Goal: Book appointment/travel/reservation

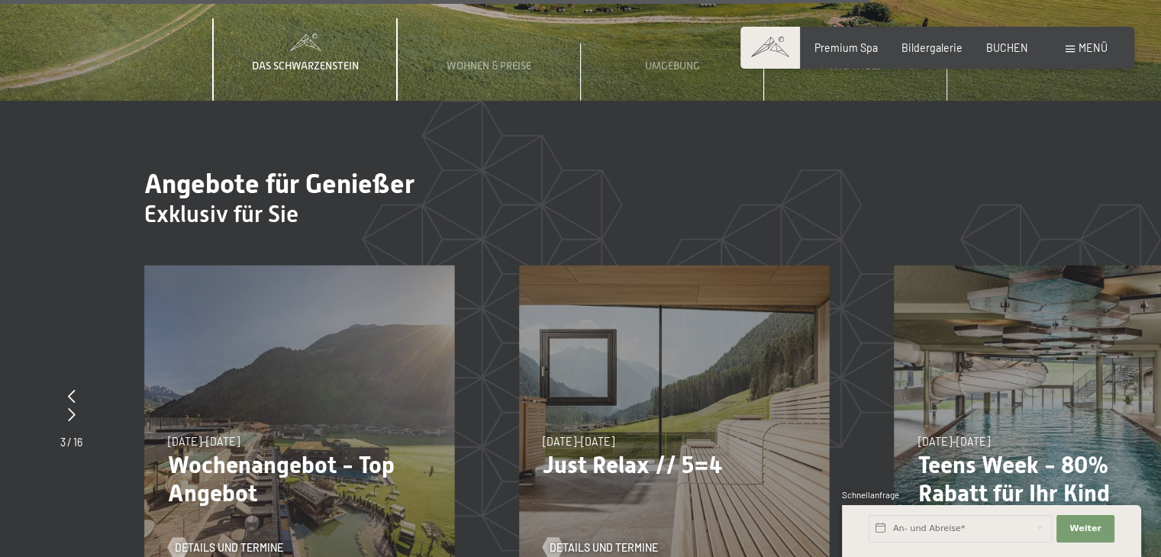
scroll to position [4886, 0]
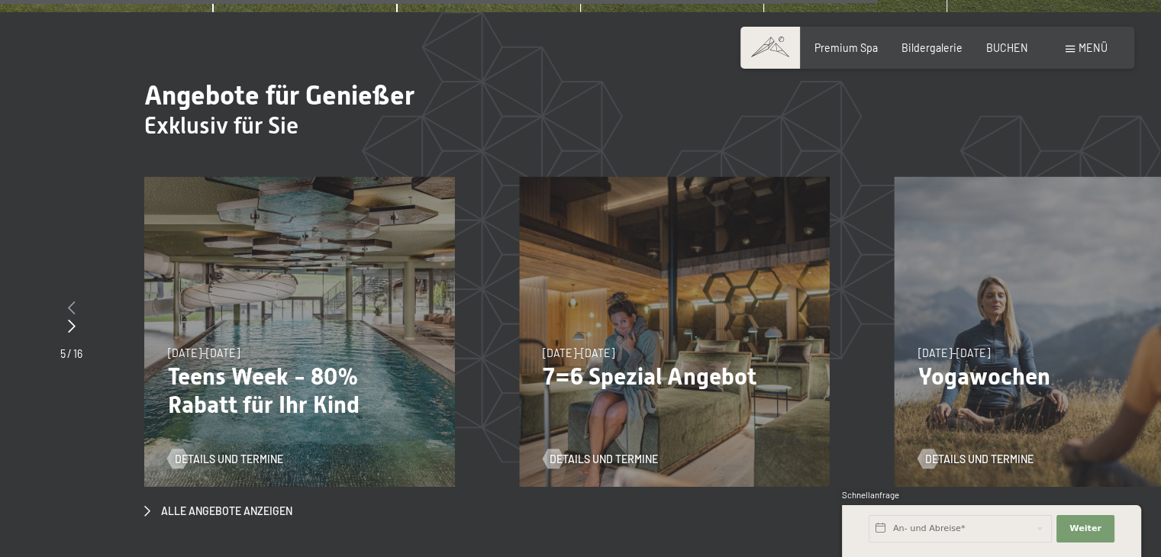
click at [69, 301] on icon at bounding box center [72, 308] width 8 height 14
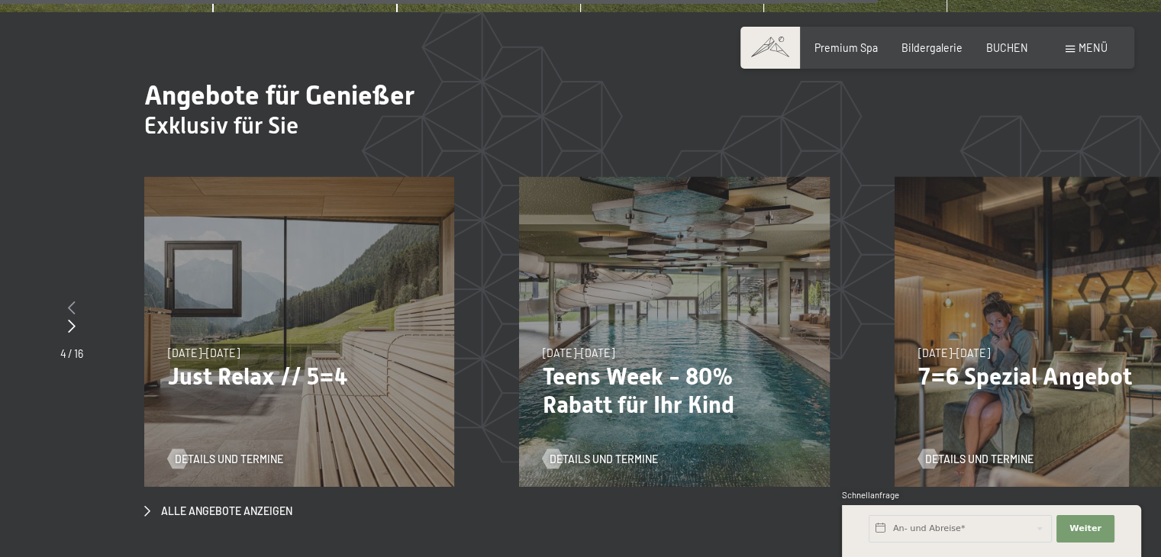
click at [69, 301] on icon at bounding box center [72, 308] width 8 height 14
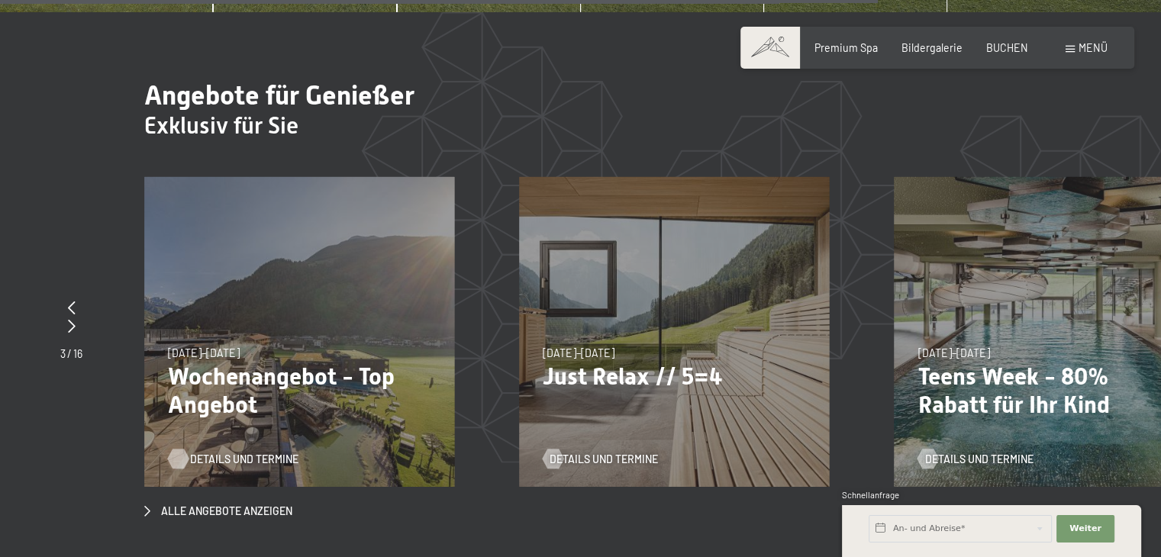
click at [223, 452] on span "Details und Termine" at bounding box center [244, 459] width 108 height 15
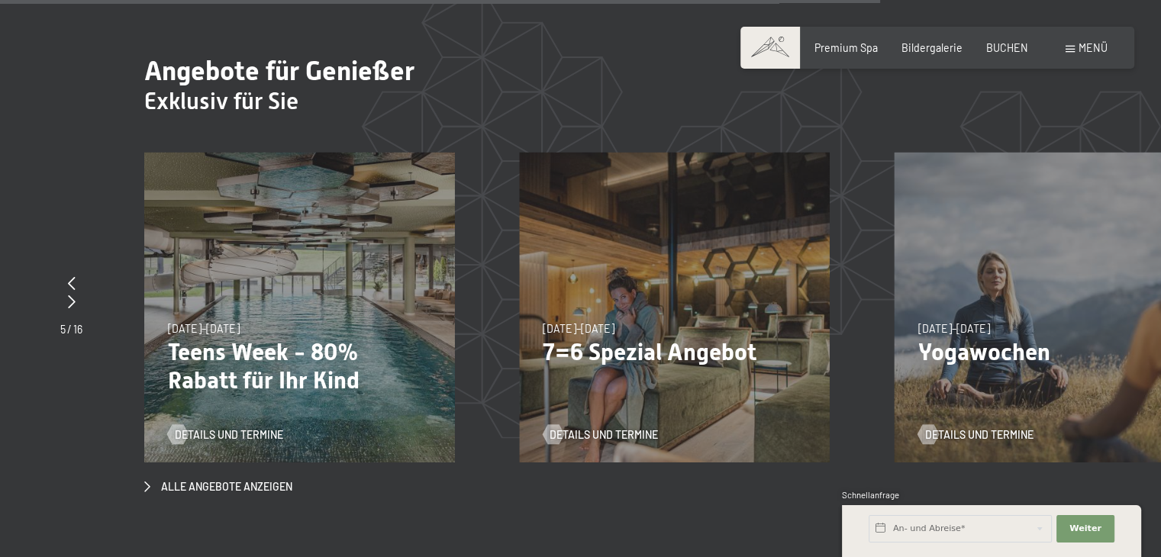
scroll to position [4937, 0]
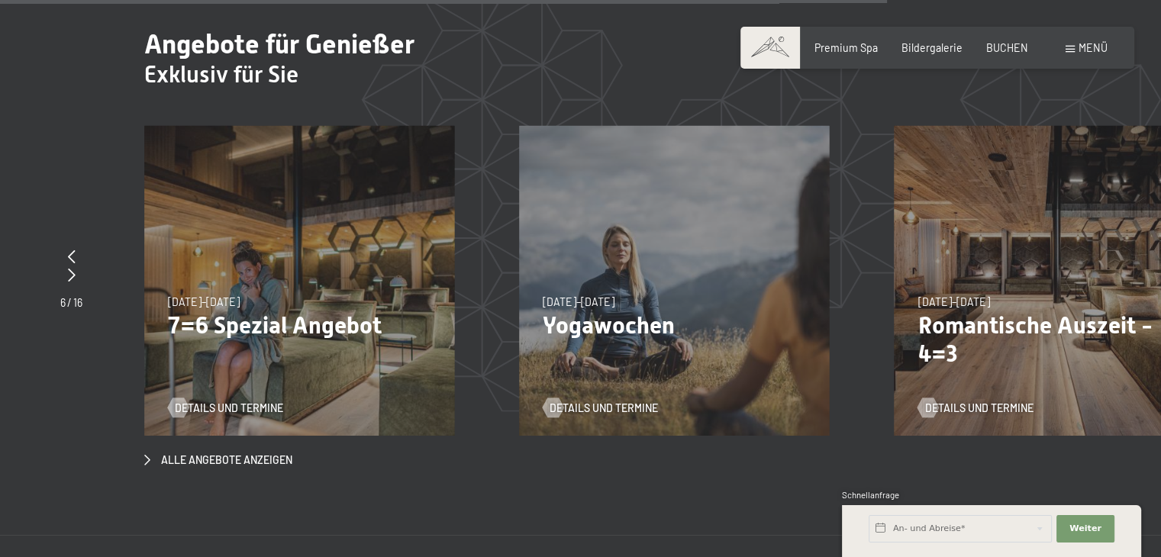
click at [982, 236] on div "09.11.–05.12.2025 08.12.–19.12.2025 11.01.–23.01.2026 08.03.–27.03.2026 29.03.–…" at bounding box center [1050, 281] width 310 height 310
click at [970, 401] on span "Details und Termine" at bounding box center [994, 408] width 108 height 15
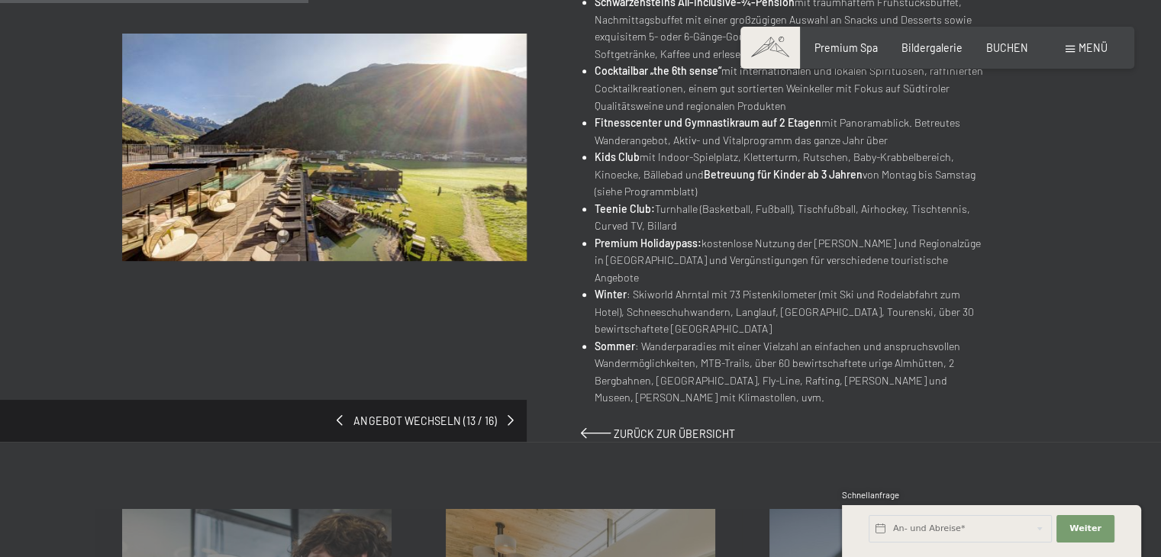
scroll to position [840, 0]
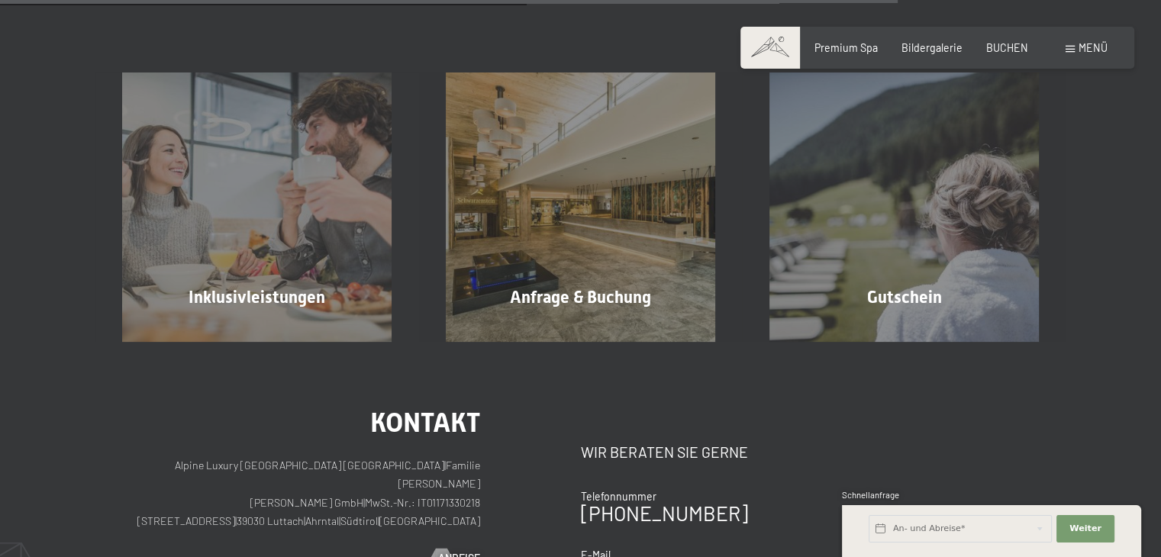
scroll to position [1298, 0]
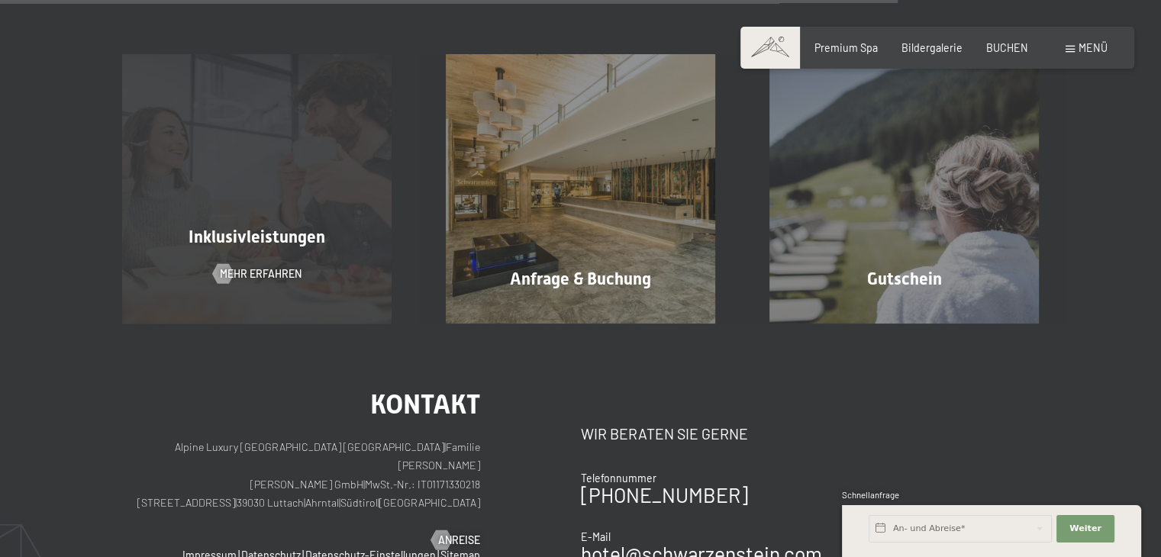
click at [246, 228] on span "Inklusivleistungen" at bounding box center [257, 237] width 137 height 19
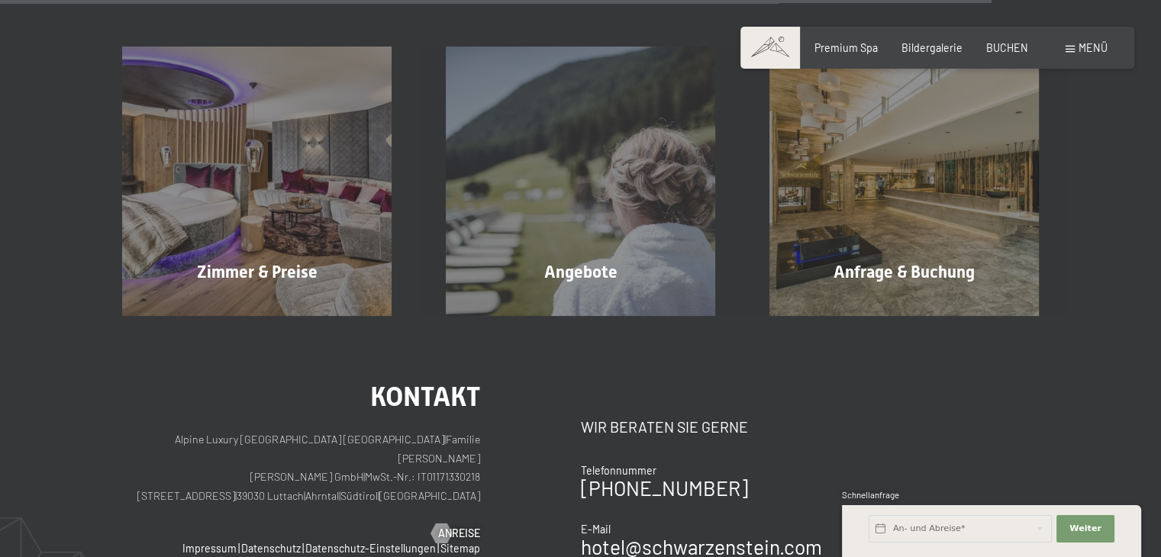
scroll to position [2290, 0]
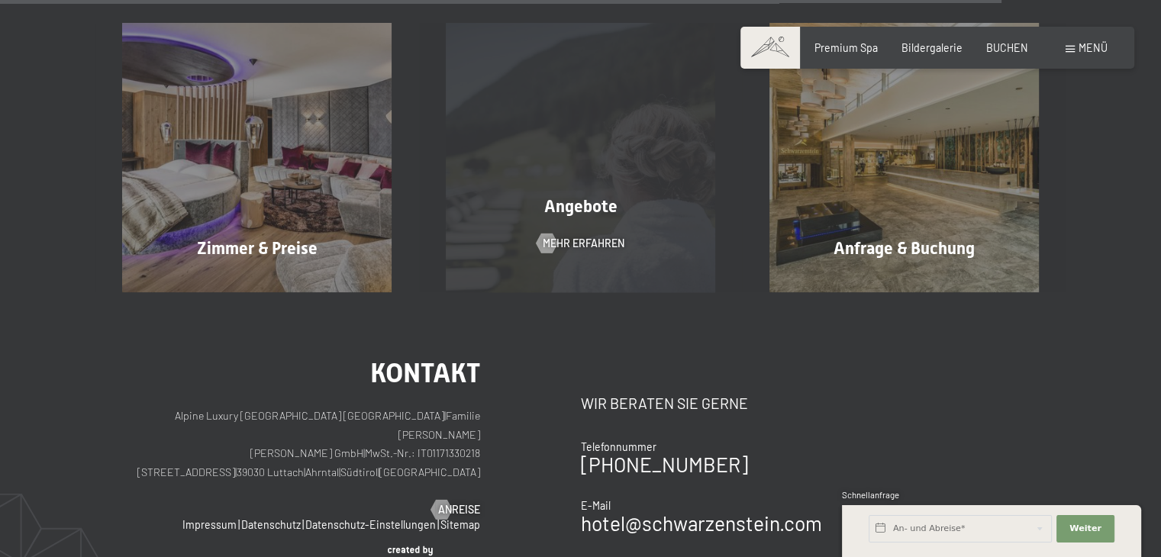
click at [581, 217] on div "Angebote Mehr erfahren" at bounding box center [581, 158] width 324 height 270
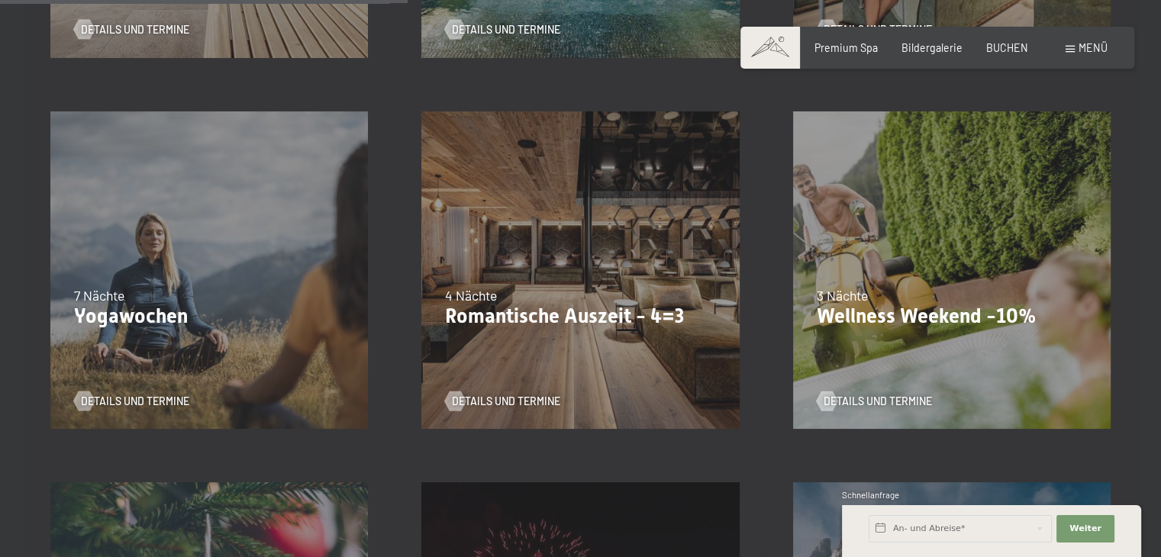
scroll to position [1141, 0]
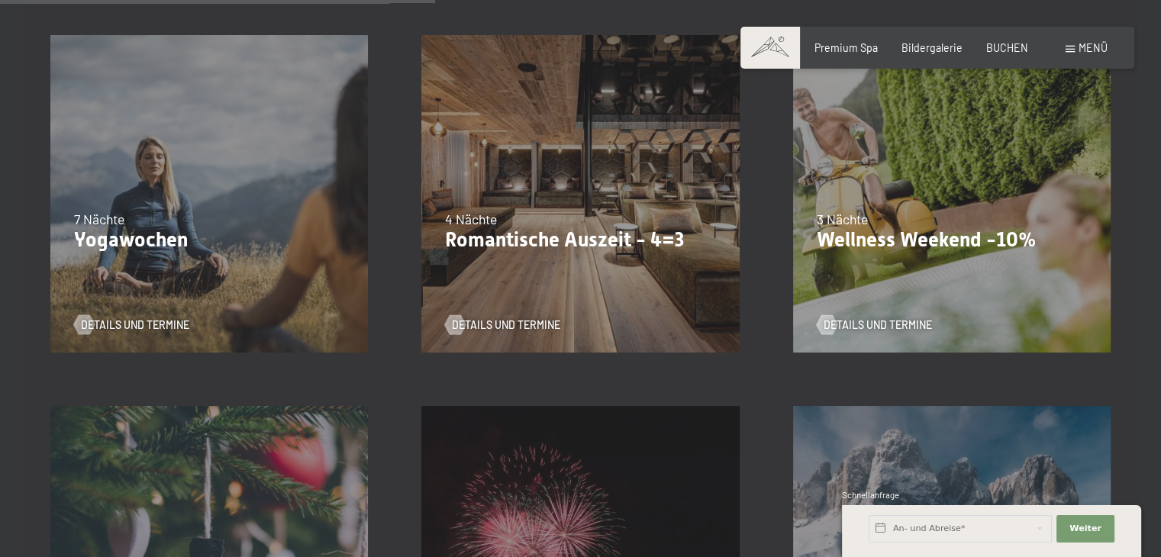
click at [892, 250] on p "Wellness Weekend -10%" at bounding box center [952, 240] width 270 height 24
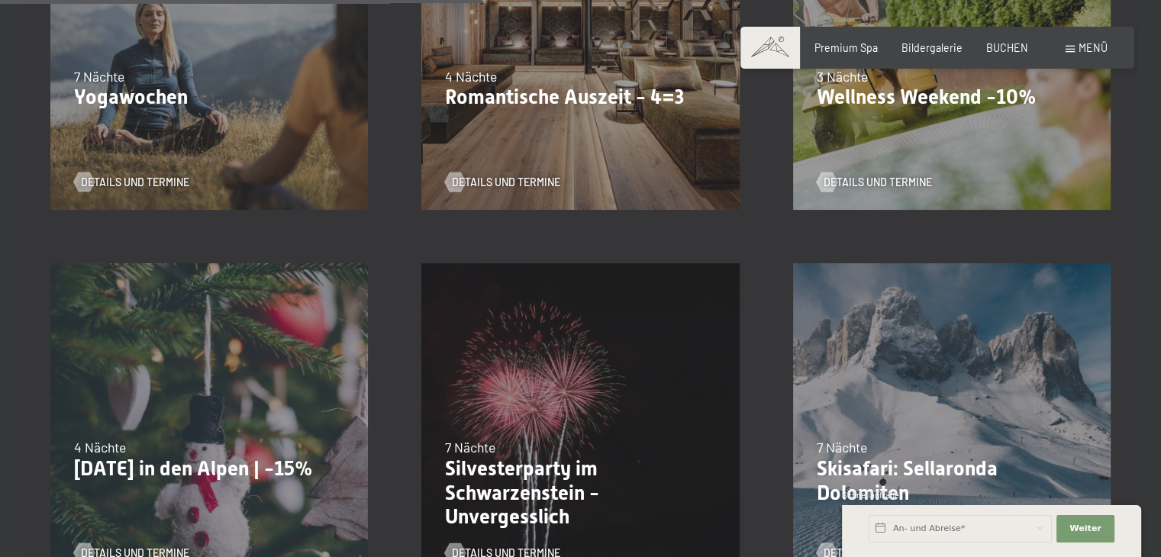
scroll to position [1218, 0]
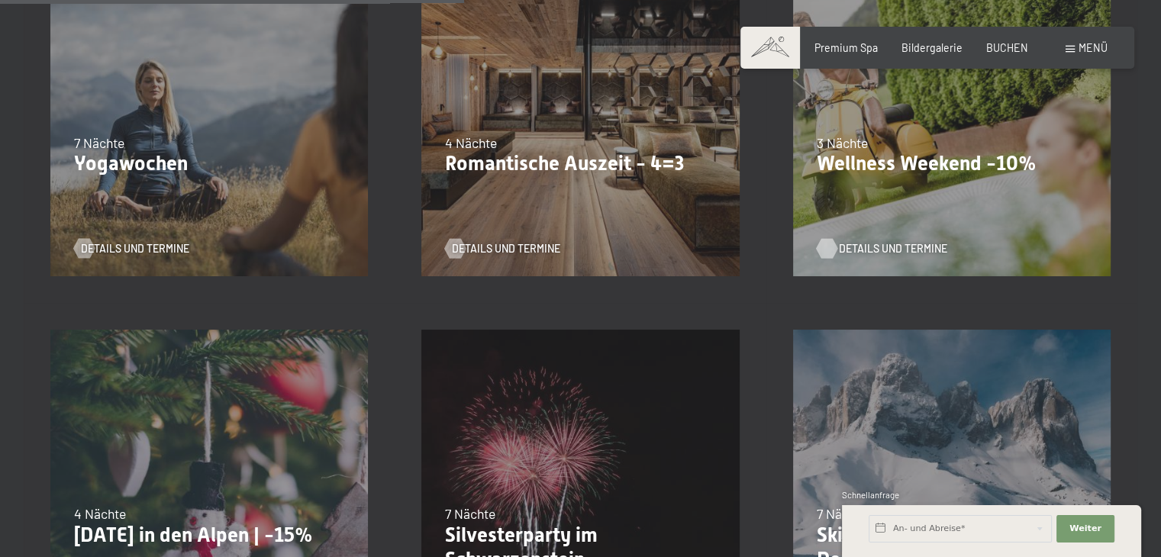
click at [869, 243] on span "Details und Termine" at bounding box center [893, 248] width 108 height 15
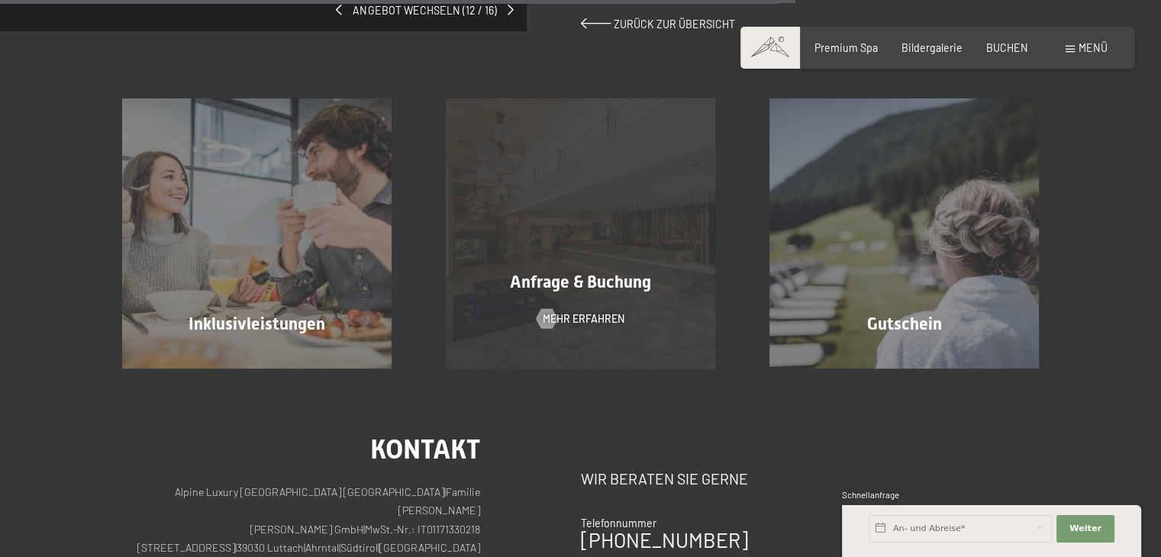
scroll to position [1222, 0]
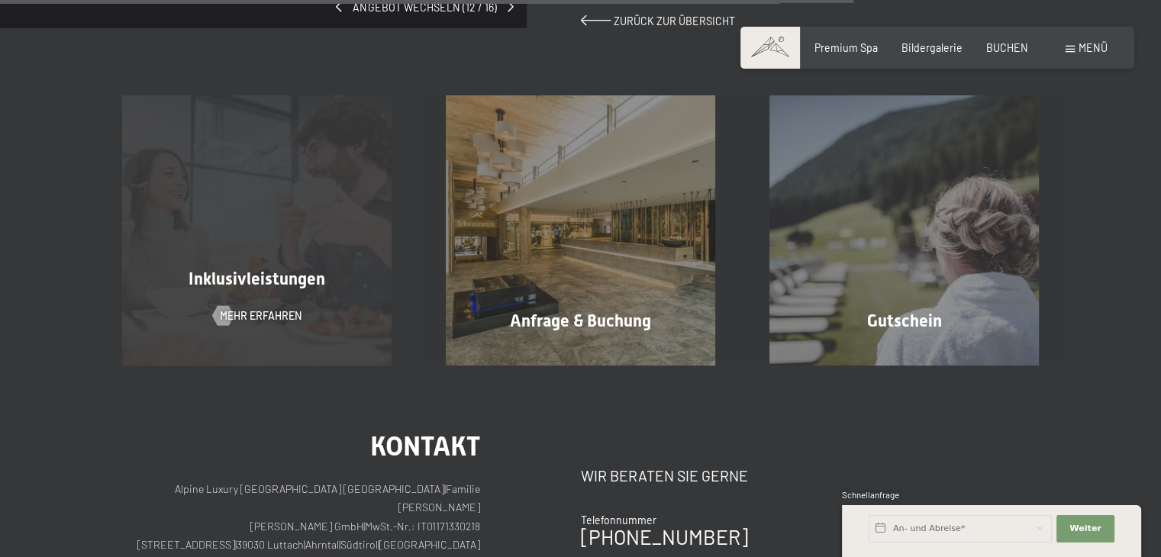
click at [264, 270] on span "Inklusivleistungen" at bounding box center [257, 279] width 137 height 19
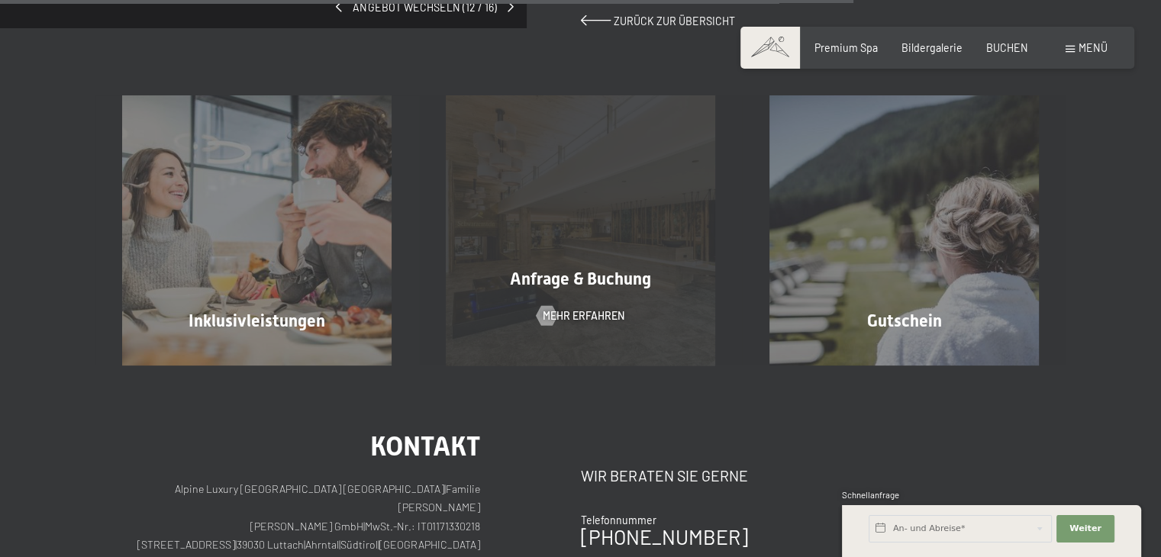
click at [544, 272] on span "Anfrage & Buchung" at bounding box center [580, 279] width 141 height 19
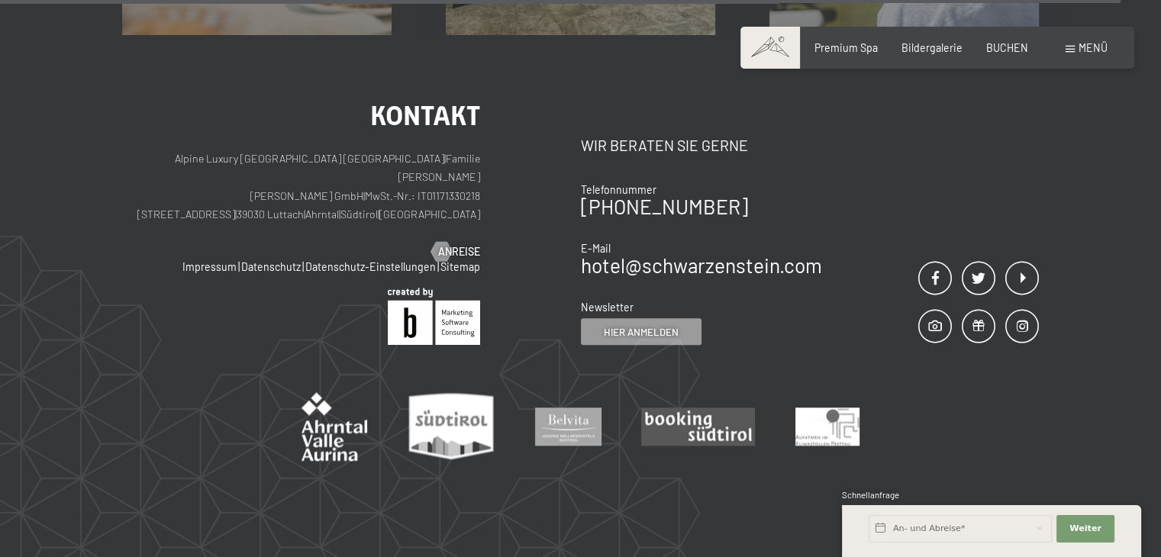
scroll to position [1603, 0]
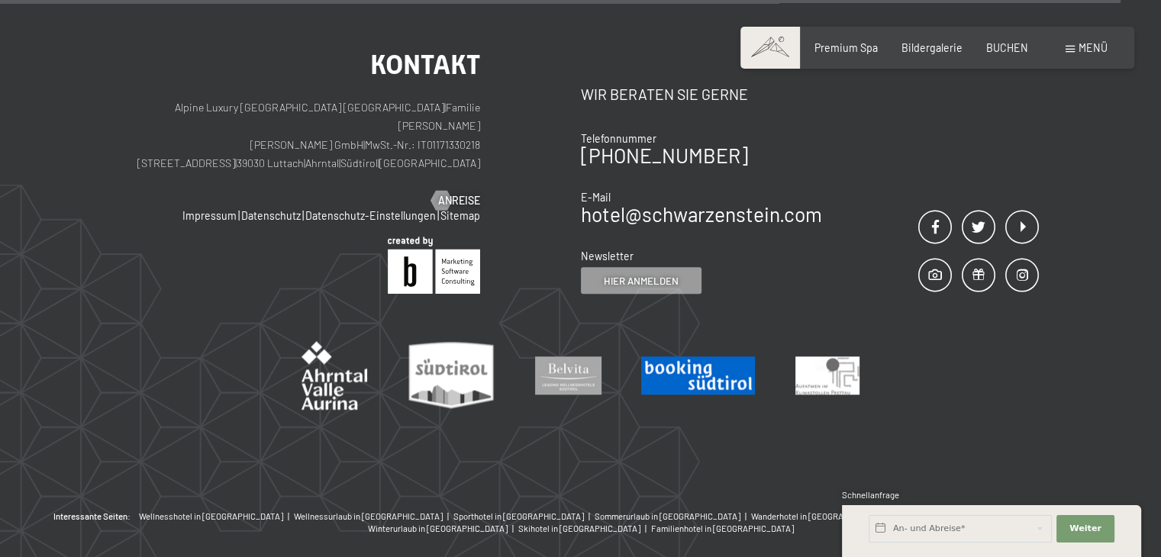
click at [686, 358] on img at bounding box center [698, 376] width 114 height 38
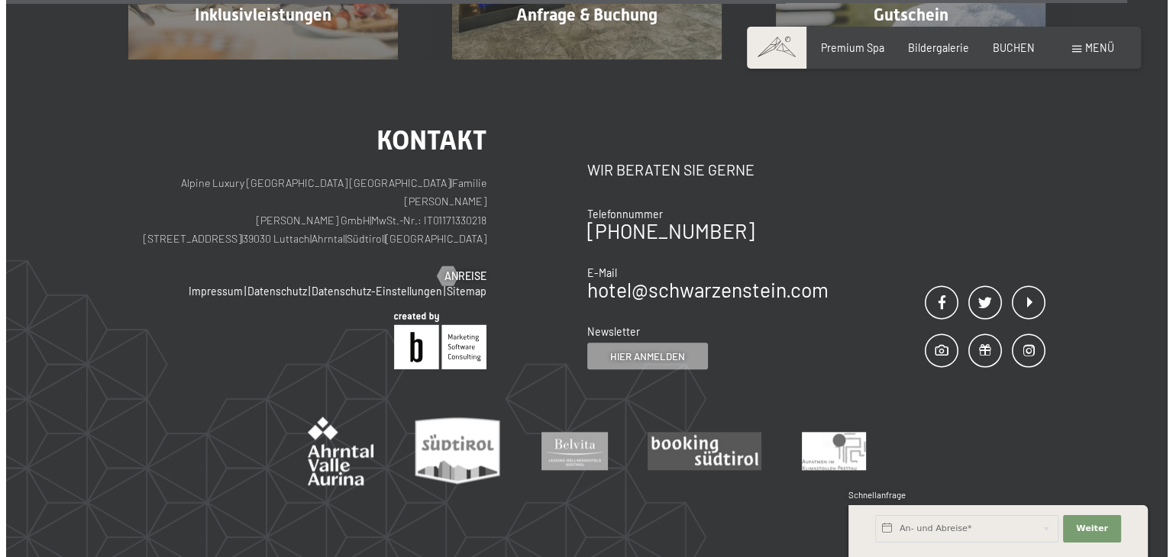
scroll to position [1451, 0]
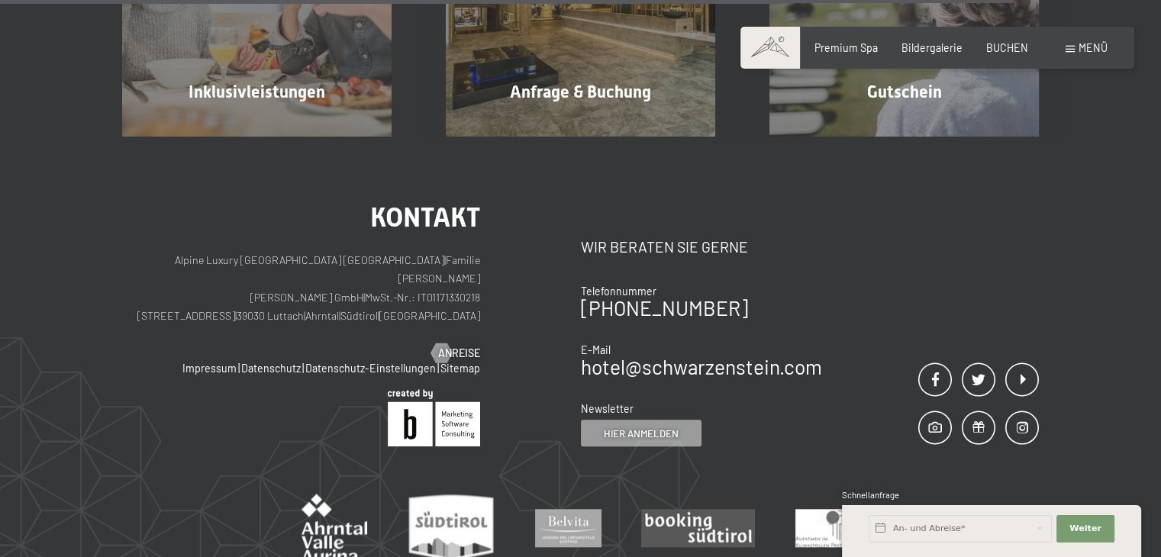
click at [1074, 47] on span at bounding box center [1070, 49] width 9 height 7
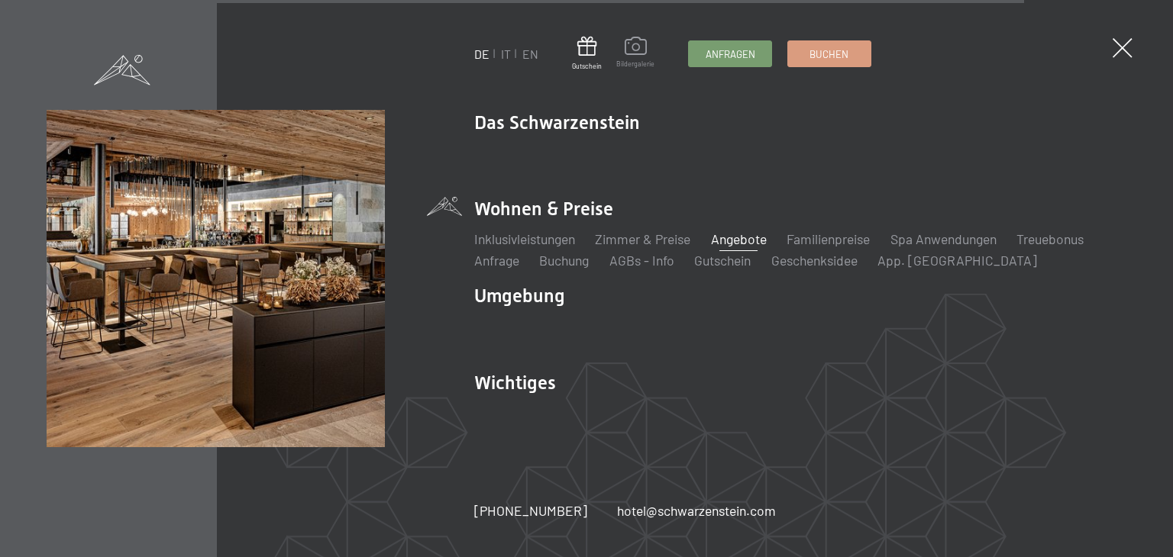
click at [637, 51] on span at bounding box center [635, 48] width 38 height 23
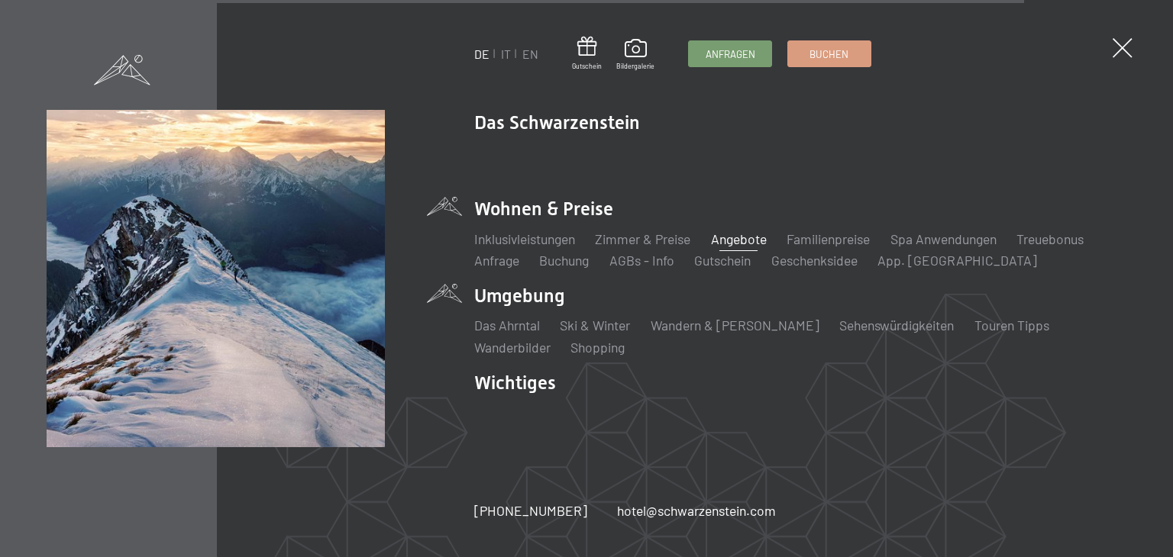
click at [525, 296] on li "Umgebung Das Ahrntal Ski & Winter Skifahren Skischule Wandern & Sommer Wandern …" at bounding box center [800, 319] width 652 height 73
click at [623, 320] on link "Ski & Winter" at bounding box center [595, 325] width 70 height 17
click at [590, 329] on link "Ski & Winter" at bounding box center [595, 325] width 70 height 17
click at [514, 323] on link "Das Ahrntal" at bounding box center [507, 325] width 66 height 17
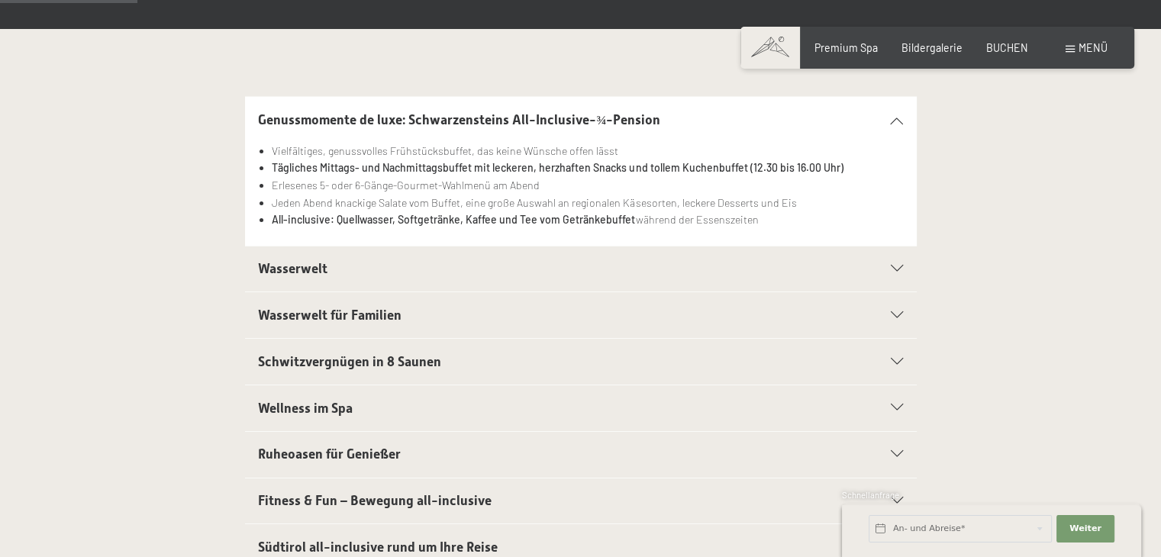
scroll to position [305, 0]
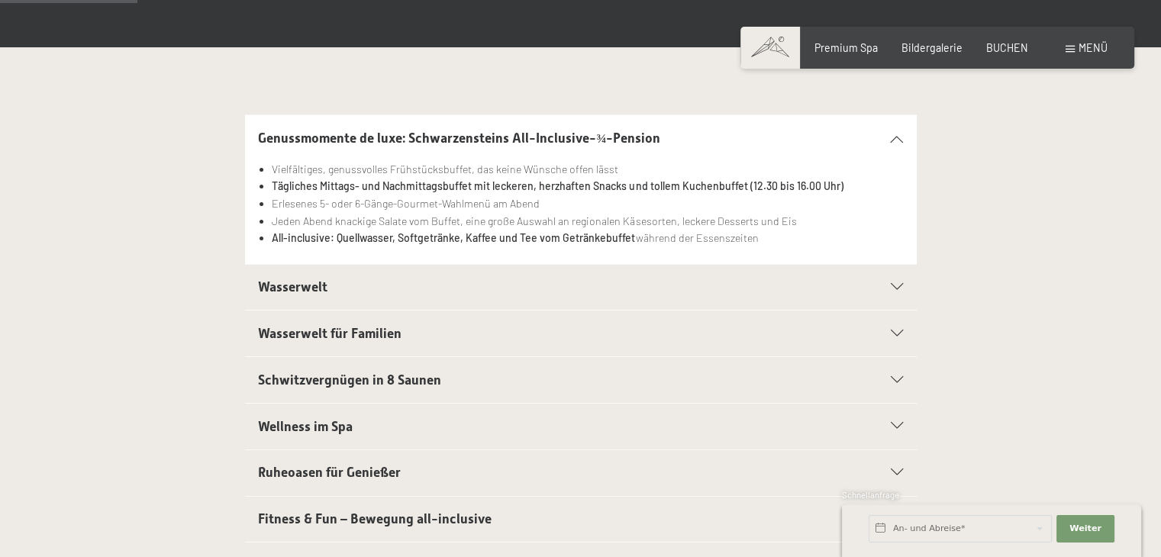
click at [896, 138] on icon at bounding box center [897, 138] width 12 height 7
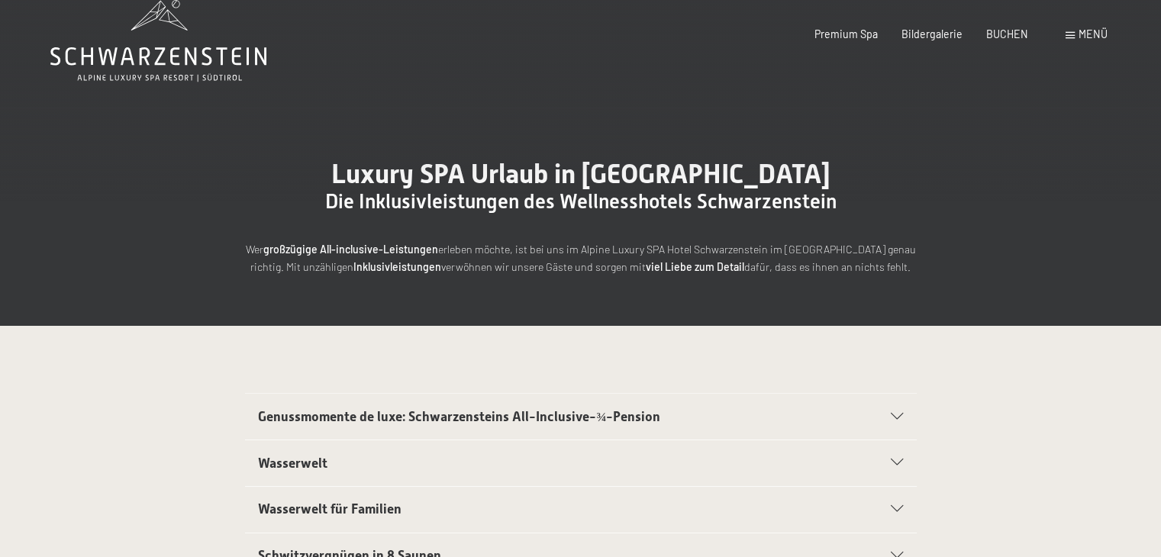
scroll to position [0, 0]
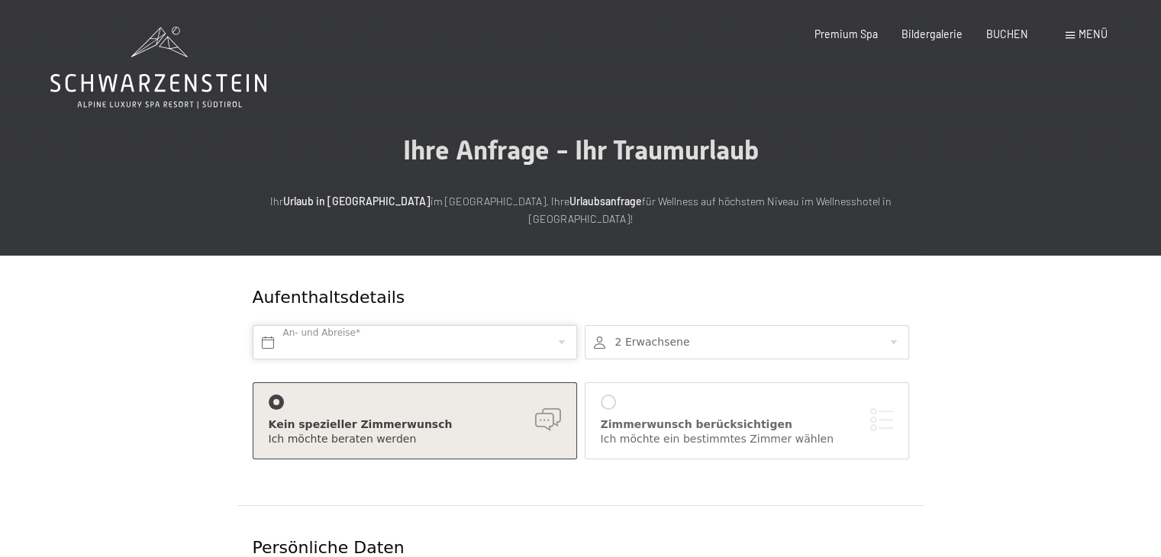
click at [565, 325] on input "text" at bounding box center [415, 342] width 324 height 34
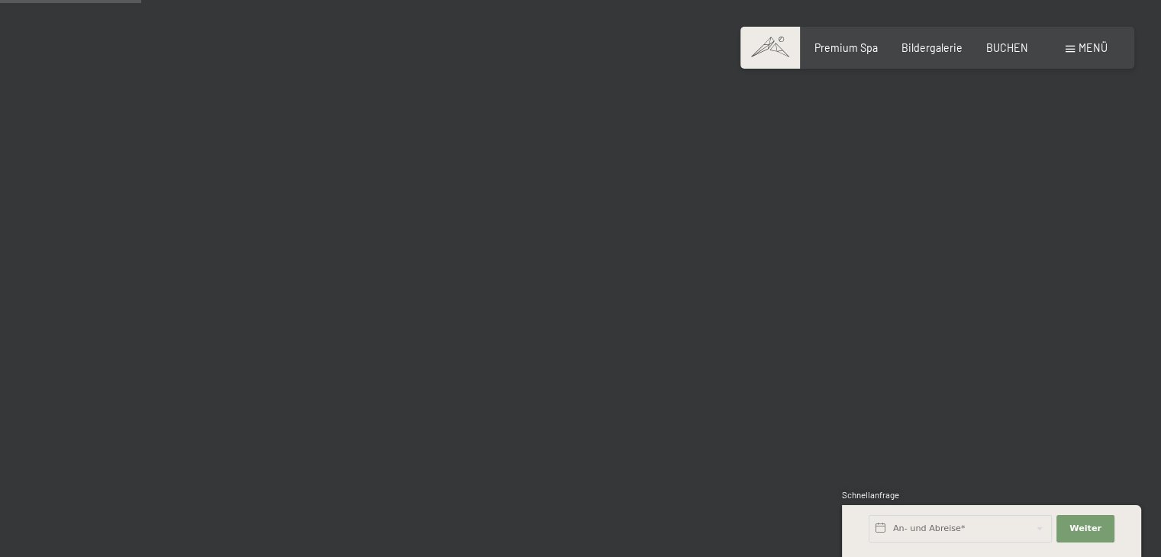
scroll to position [2061, 0]
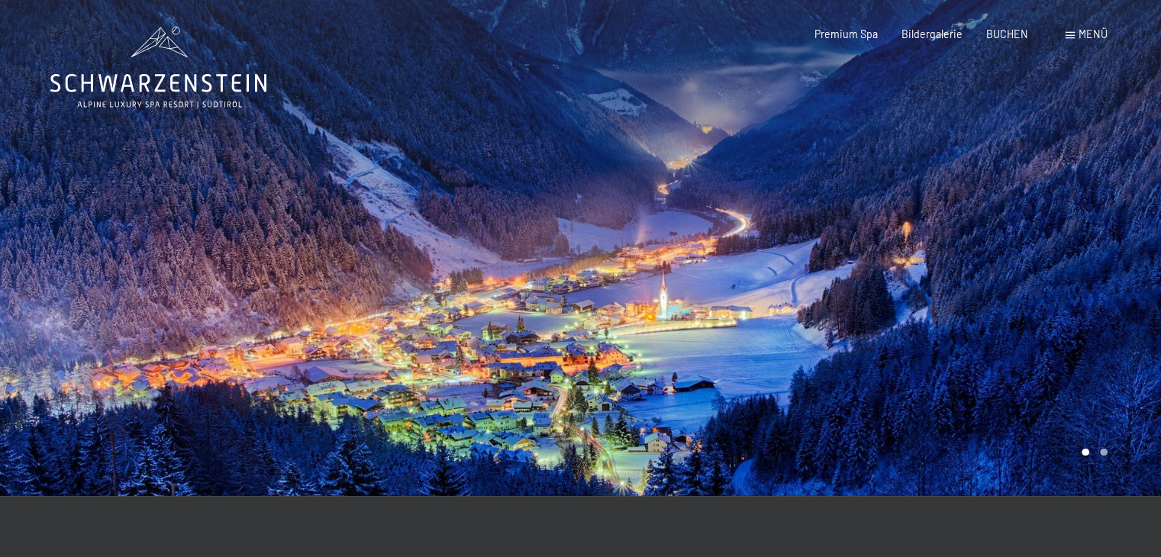
click at [621, 260] on div at bounding box center [871, 248] width 581 height 496
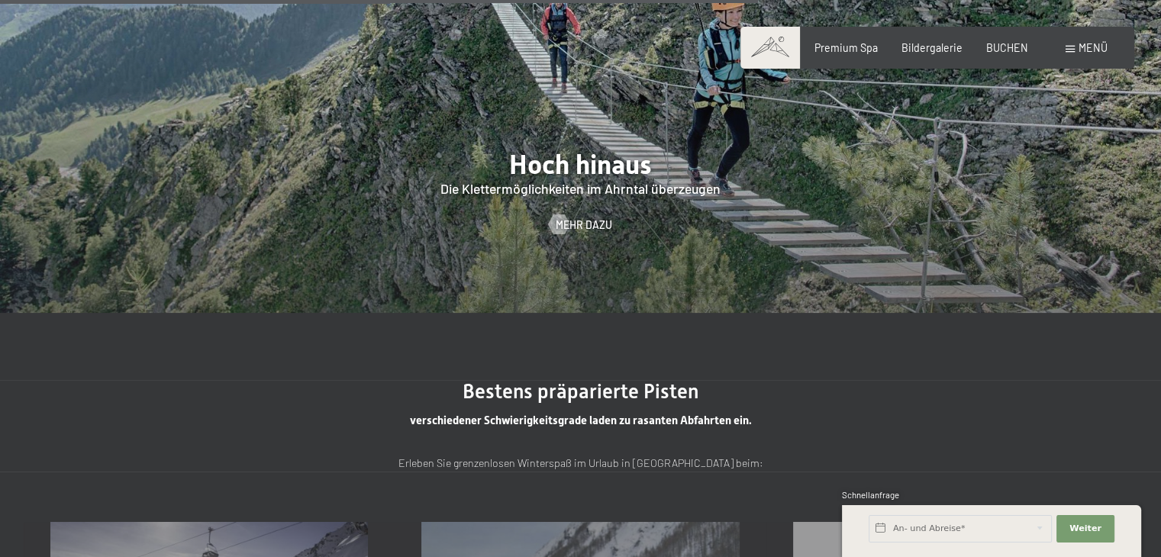
scroll to position [3161, 0]
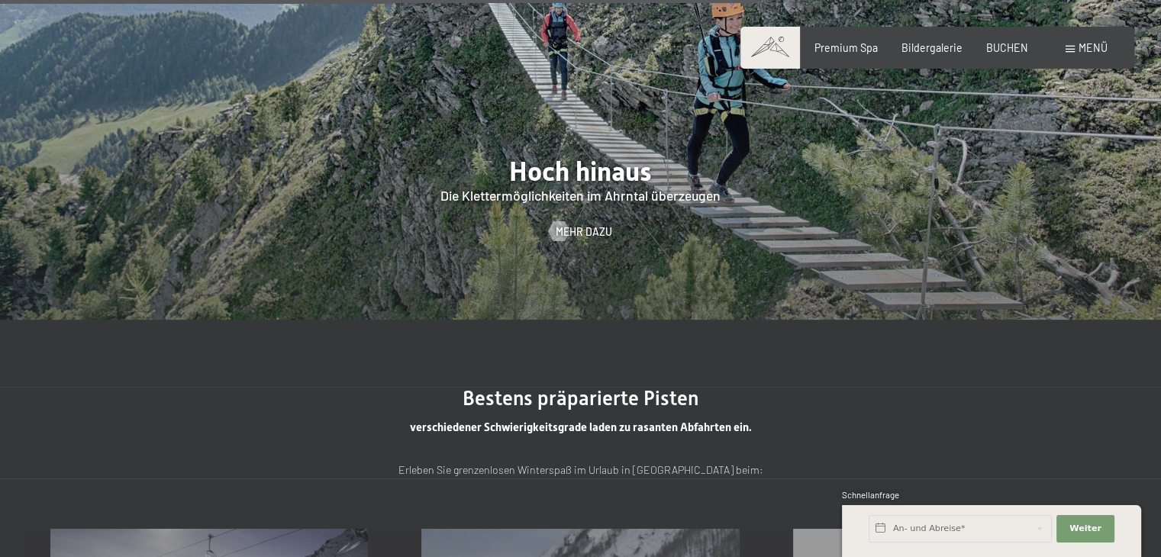
click at [1067, 50] on span at bounding box center [1070, 49] width 9 height 7
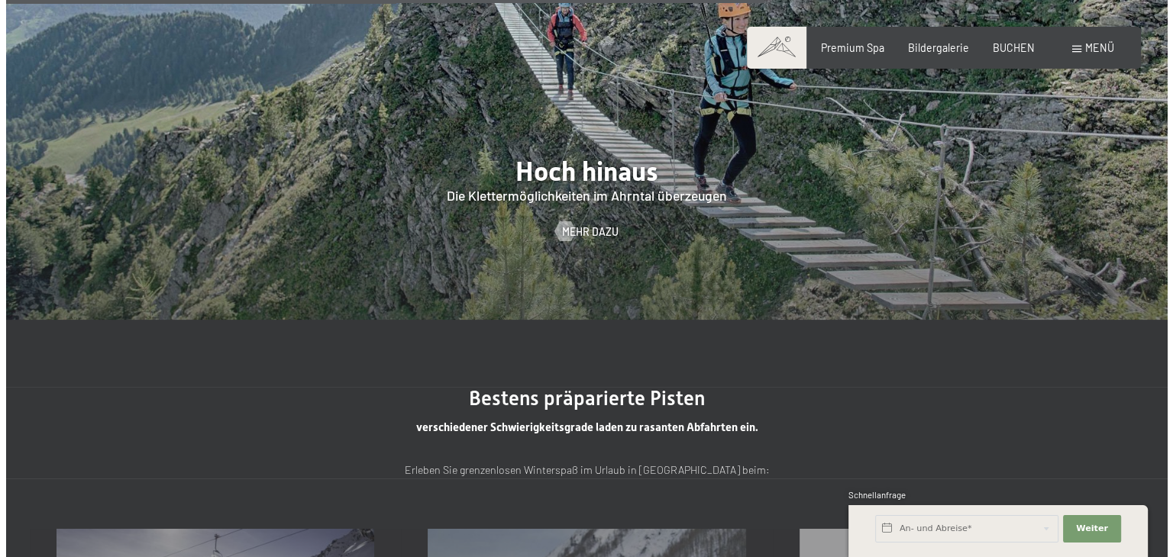
scroll to position [3176, 0]
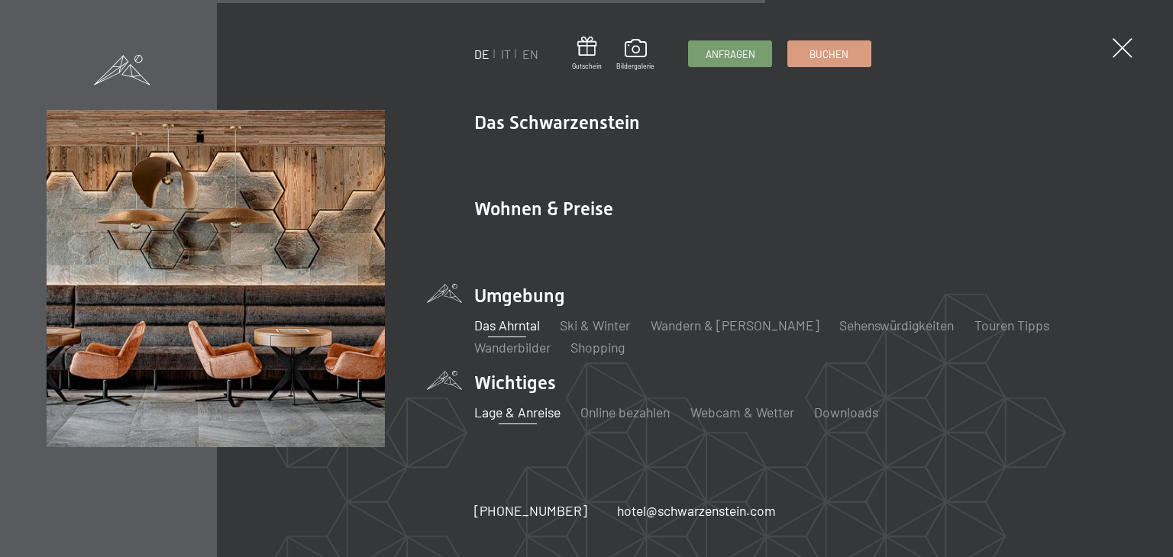
click at [541, 414] on link "Lage & Anreise" at bounding box center [517, 412] width 86 height 17
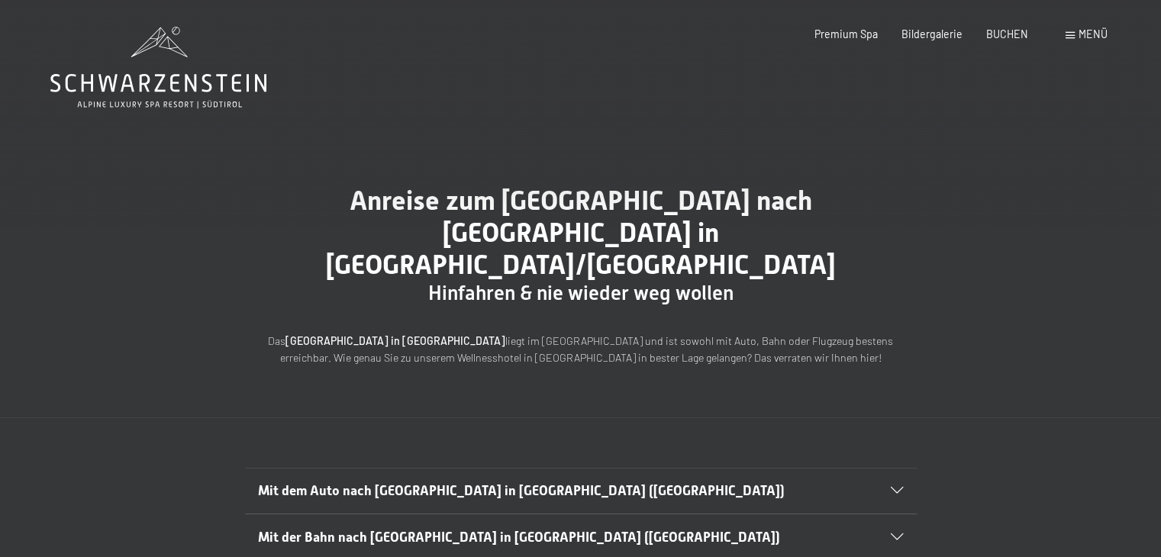
click at [897, 488] on icon at bounding box center [897, 491] width 12 height 7
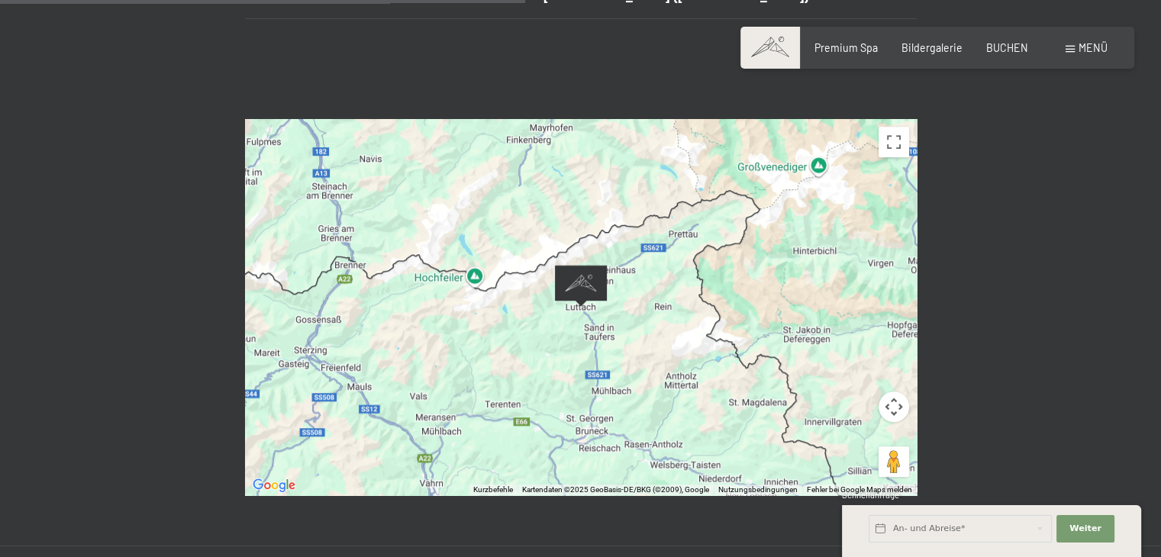
scroll to position [916, 0]
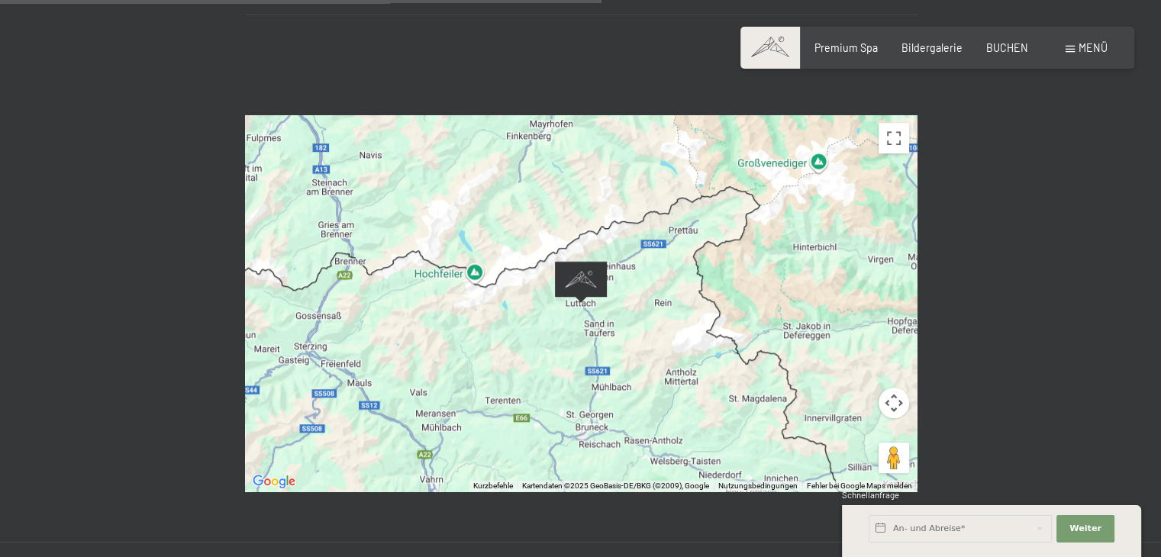
click at [660, 267] on div at bounding box center [581, 303] width 672 height 376
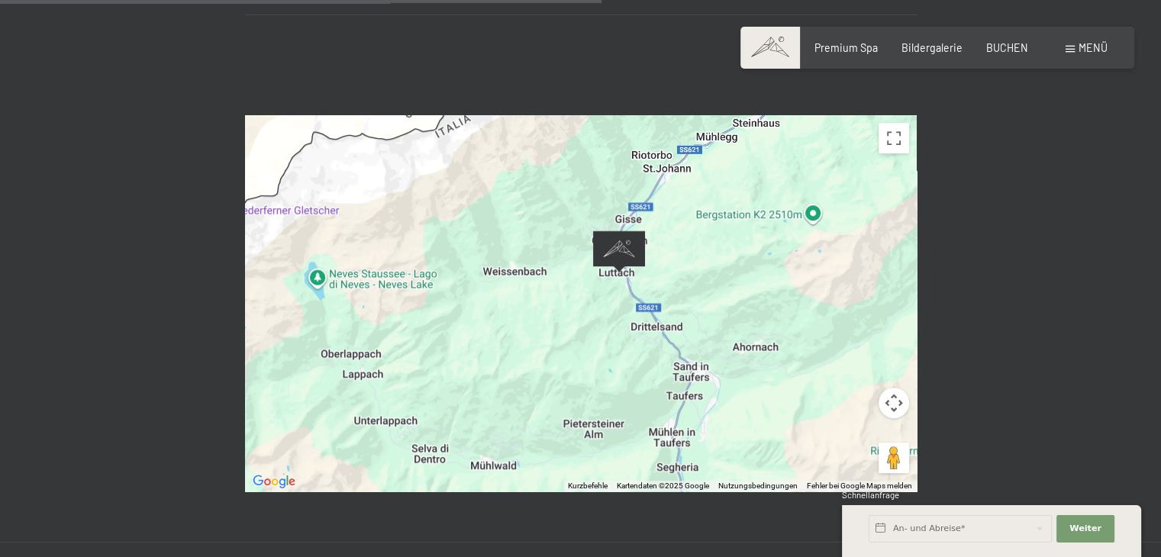
drag, startPoint x: 544, startPoint y: 203, endPoint x: 558, endPoint y: 273, distance: 71.0
click at [558, 273] on div at bounding box center [581, 303] width 672 height 376
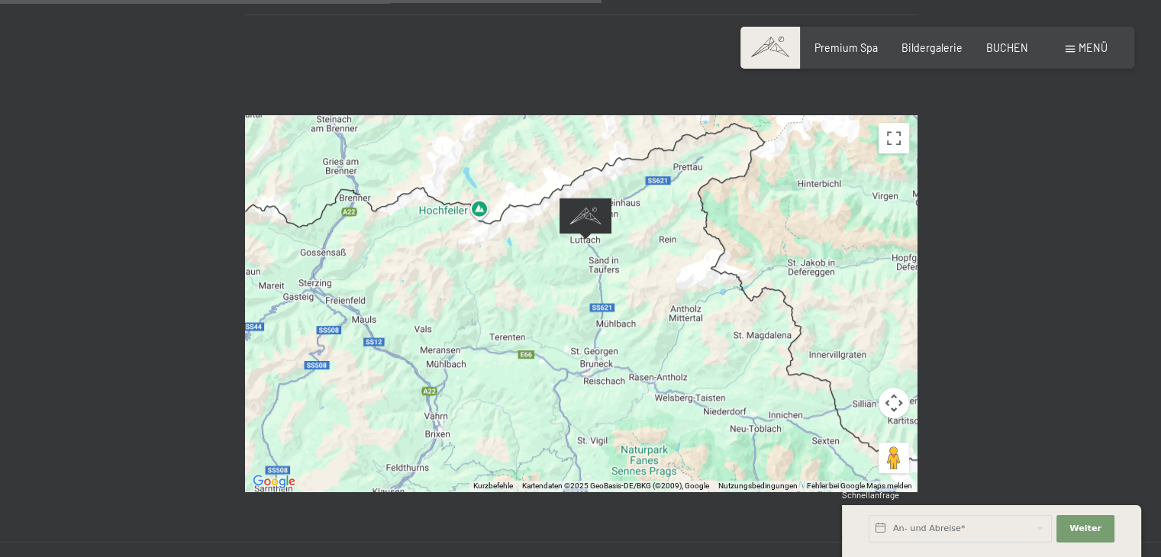
drag, startPoint x: 570, startPoint y: 363, endPoint x: 574, endPoint y: 263, distance: 100.1
click at [574, 263] on div at bounding box center [581, 303] width 672 height 376
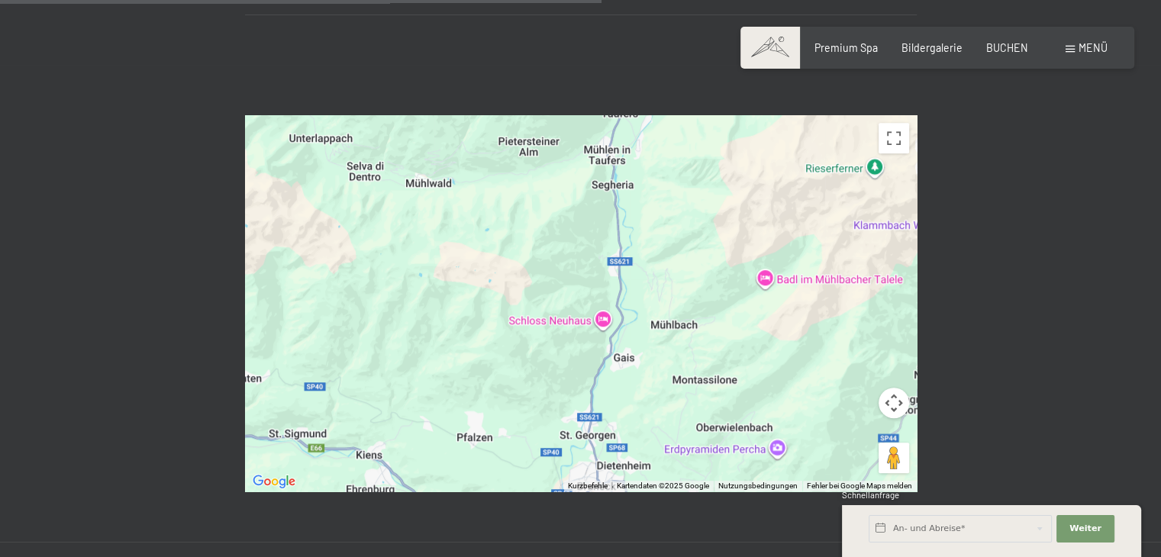
drag, startPoint x: 634, startPoint y: 193, endPoint x: 646, endPoint y: 385, distance: 192.0
click at [646, 385] on div at bounding box center [581, 303] width 672 height 376
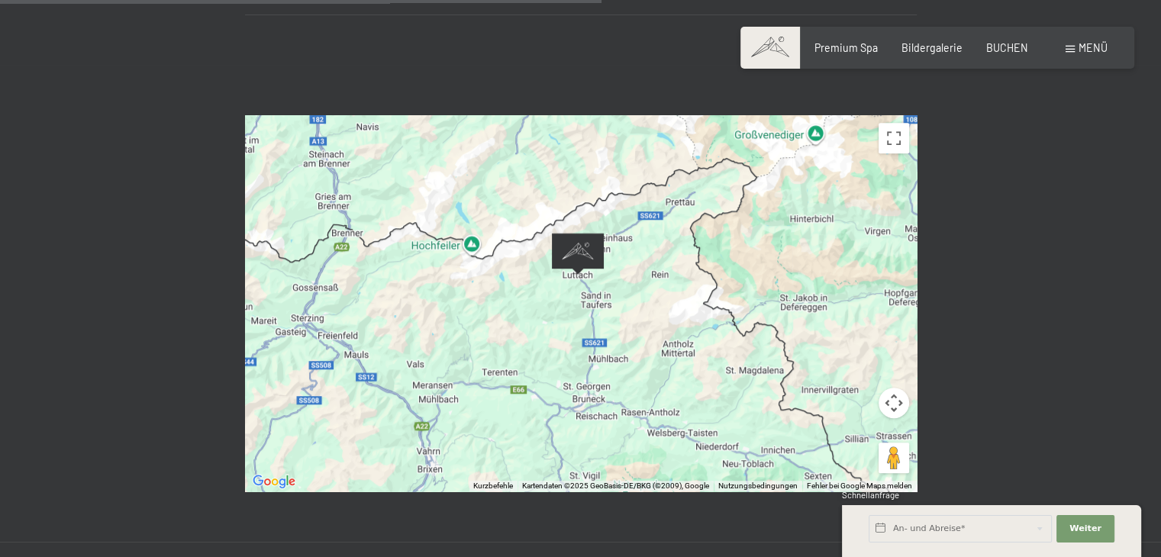
drag, startPoint x: 660, startPoint y: 155, endPoint x: 613, endPoint y: 245, distance: 101.8
click at [613, 245] on div at bounding box center [581, 303] width 672 height 376
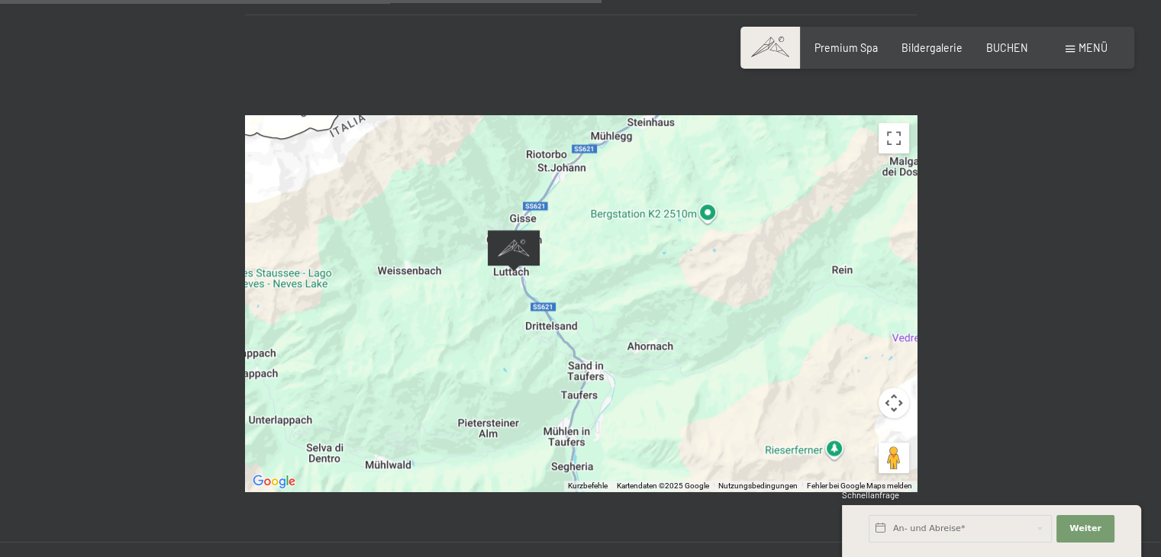
drag, startPoint x: 635, startPoint y: 189, endPoint x: 622, endPoint y: 134, distance: 56.5
click at [624, 131] on div at bounding box center [581, 303] width 672 height 376
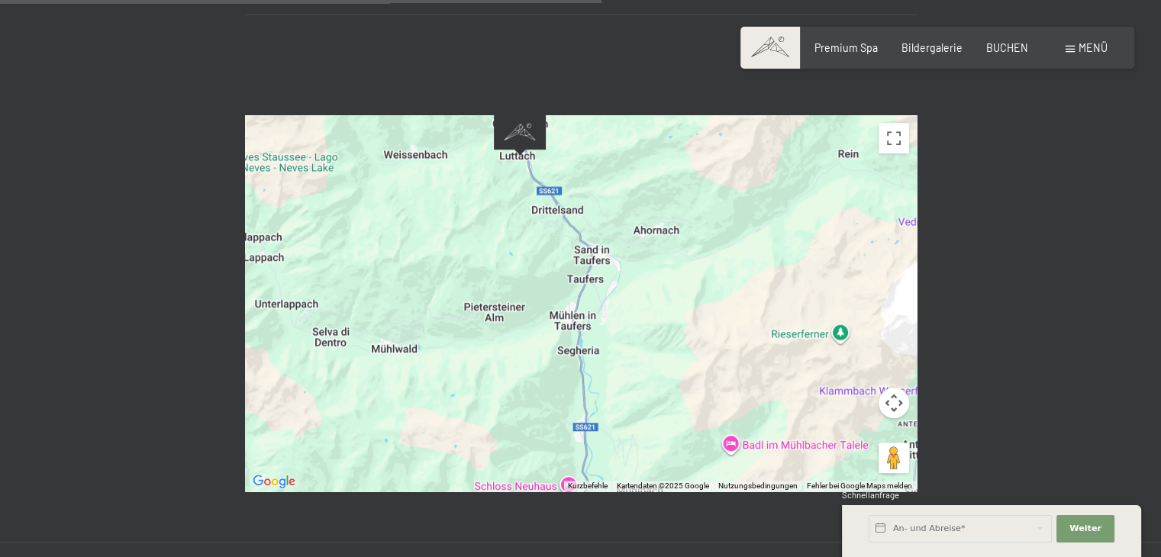
drag, startPoint x: 617, startPoint y: 282, endPoint x: 614, endPoint y: 192, distance: 90.1
click at [614, 187] on div at bounding box center [581, 303] width 672 height 376
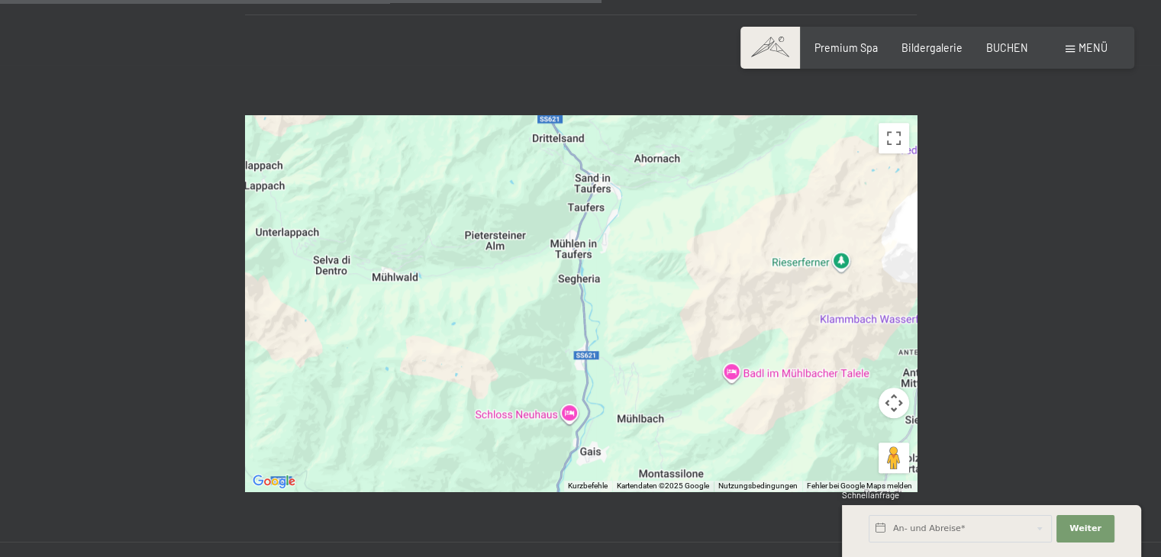
drag, startPoint x: 606, startPoint y: 295, endPoint x: 610, endPoint y: 226, distance: 69.6
click at [608, 228] on div at bounding box center [581, 303] width 672 height 376
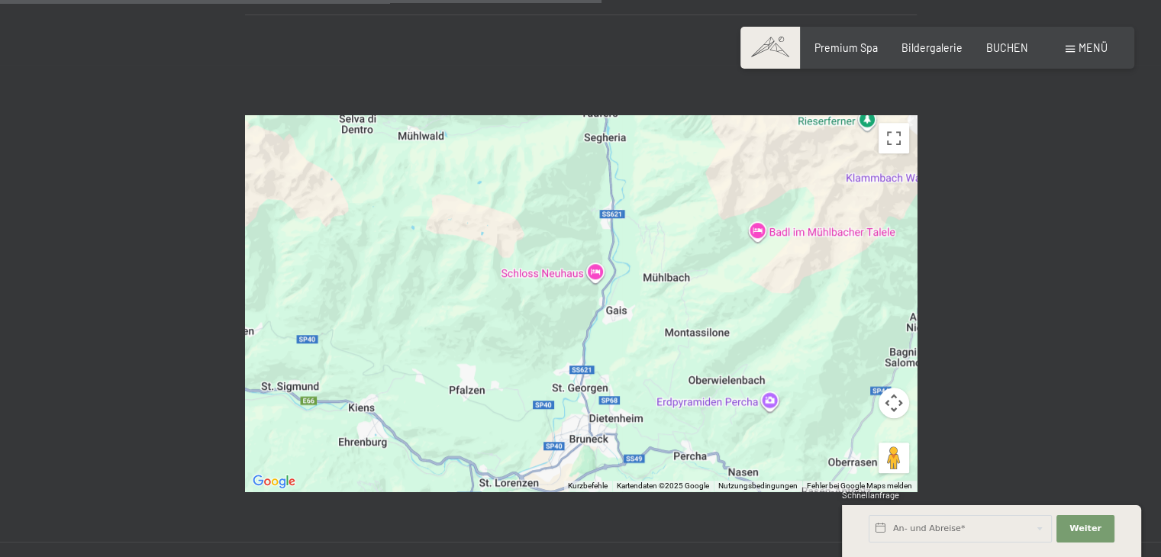
drag, startPoint x: 612, startPoint y: 270, endPoint x: 631, endPoint y: 195, distance: 77.2
click at [631, 197] on div at bounding box center [581, 303] width 672 height 376
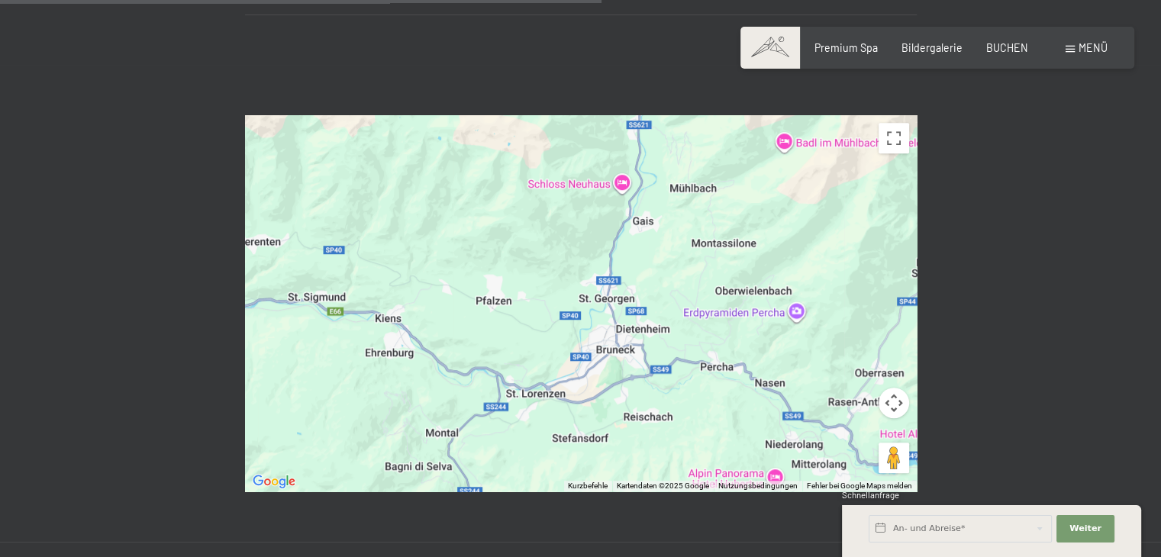
click at [644, 311] on div at bounding box center [581, 303] width 672 height 376
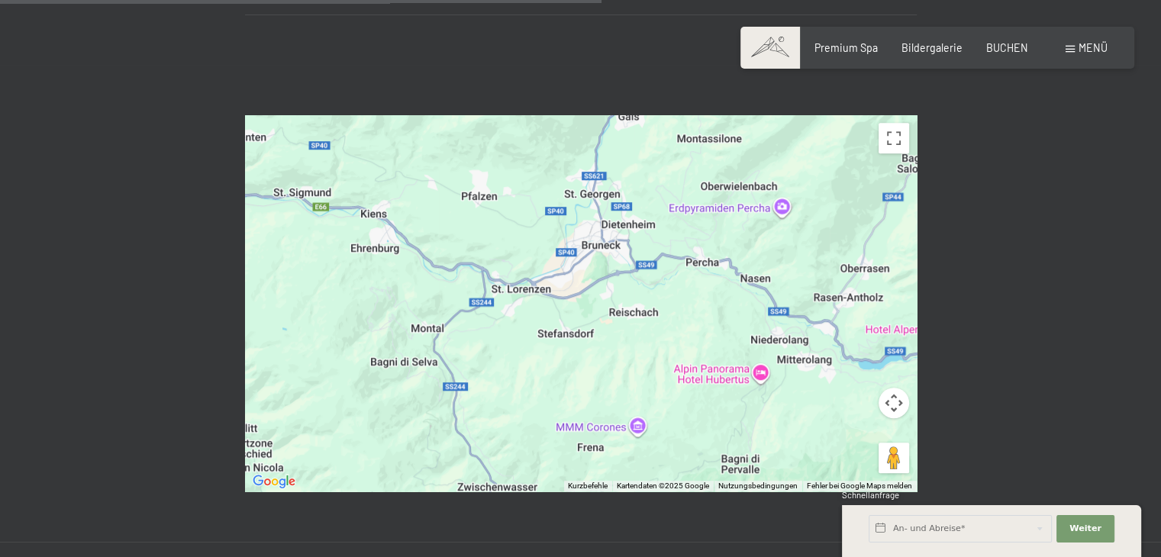
drag, startPoint x: 632, startPoint y: 353, endPoint x: 625, endPoint y: 222, distance: 131.5
click at [622, 230] on div at bounding box center [581, 303] width 672 height 376
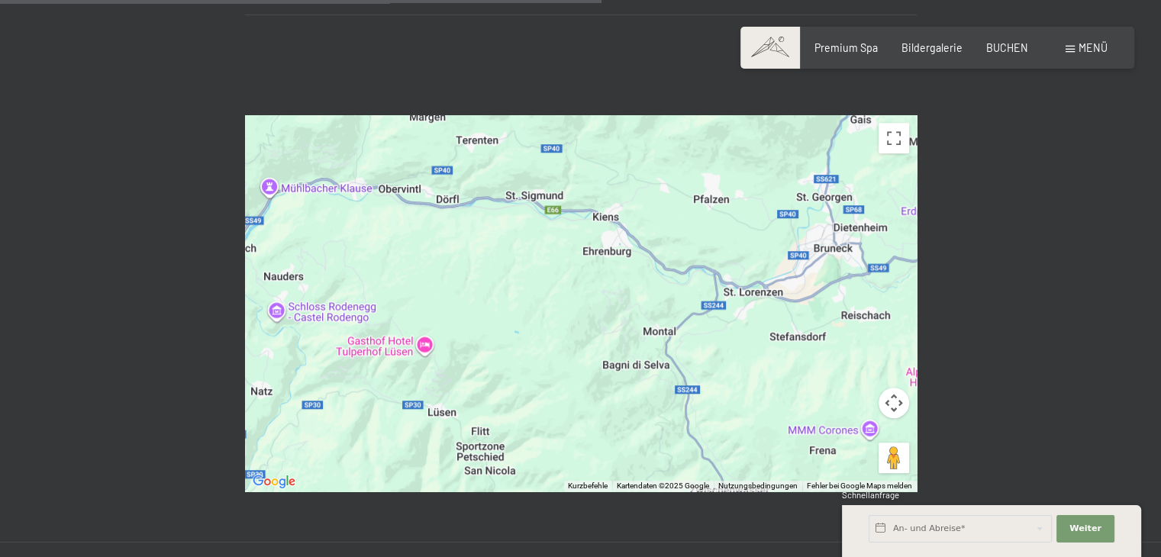
drag, startPoint x: 412, startPoint y: 221, endPoint x: 637, endPoint y: 253, distance: 227.5
click at [637, 253] on div at bounding box center [581, 303] width 672 height 376
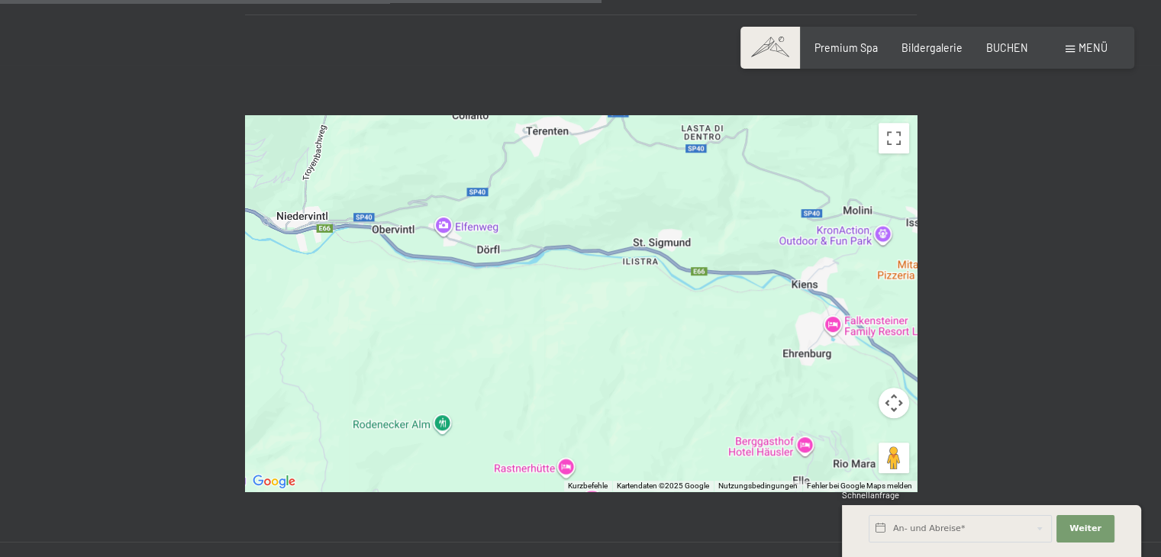
drag, startPoint x: 531, startPoint y: 250, endPoint x: 568, endPoint y: 315, distance: 74.5
click at [568, 315] on div at bounding box center [581, 303] width 672 height 376
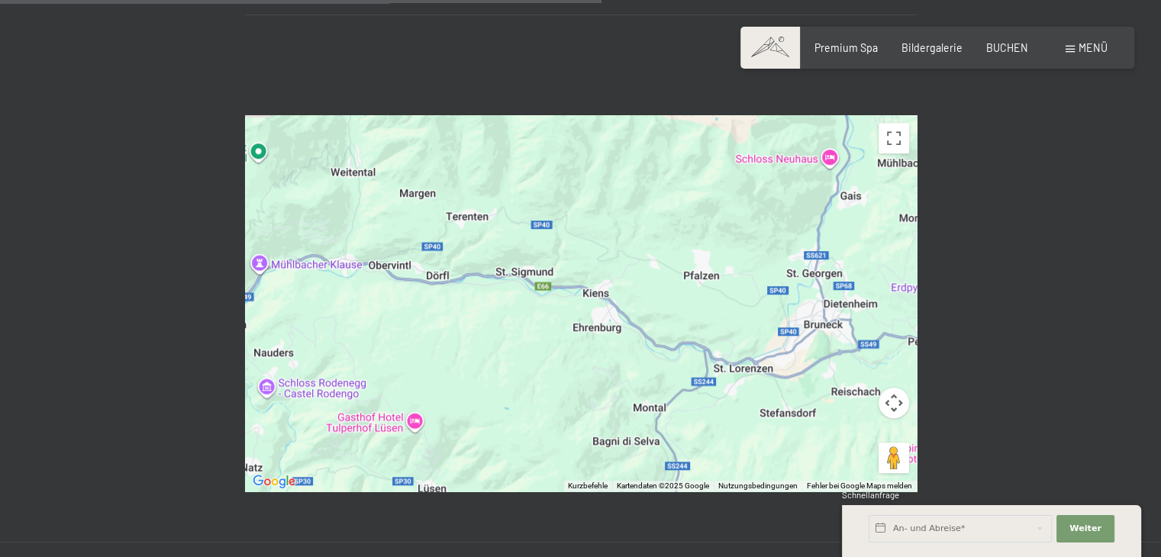
drag, startPoint x: 628, startPoint y: 166, endPoint x: 499, endPoint y: 218, distance: 139.1
click at [499, 218] on div at bounding box center [581, 303] width 672 height 376
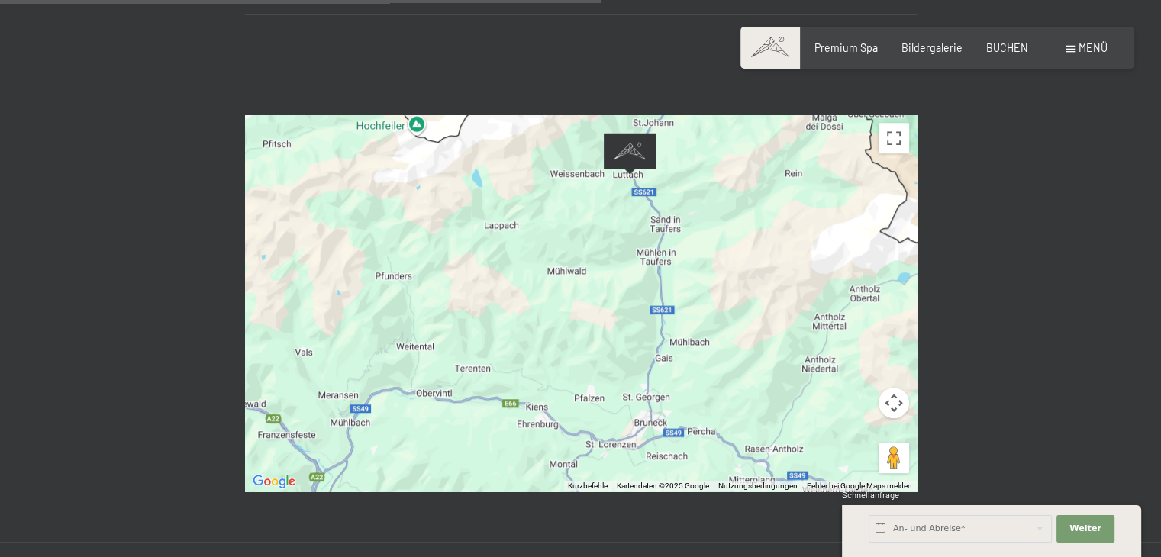
drag, startPoint x: 746, startPoint y: 208, endPoint x: 695, endPoint y: 323, distance: 125.4
click at [695, 324] on div at bounding box center [581, 303] width 672 height 376
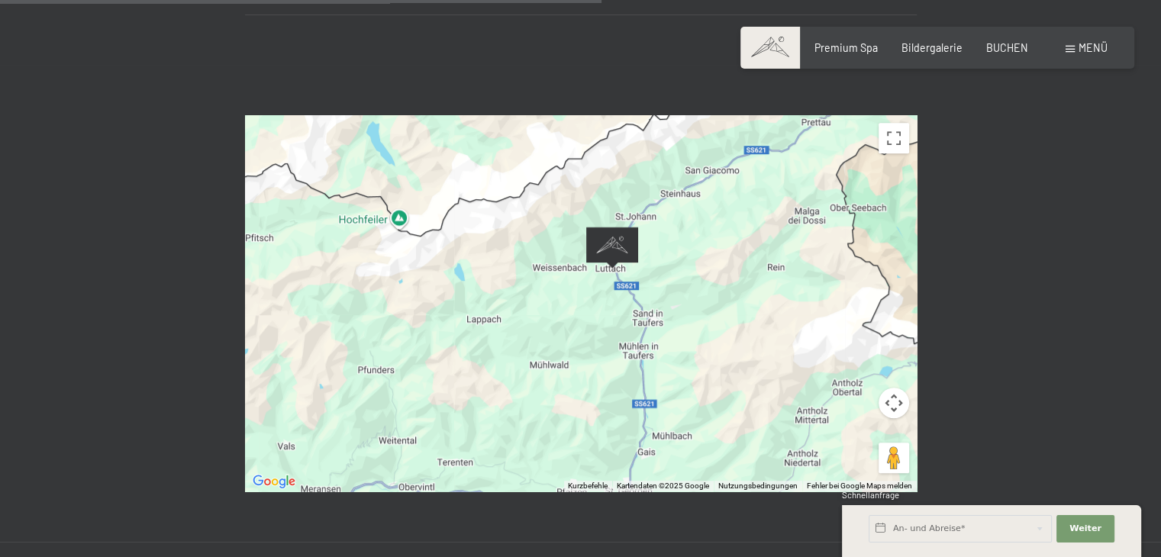
drag, startPoint x: 695, startPoint y: 205, endPoint x: 680, endPoint y: 278, distance: 74.0
click at [689, 279] on div at bounding box center [581, 303] width 672 height 376
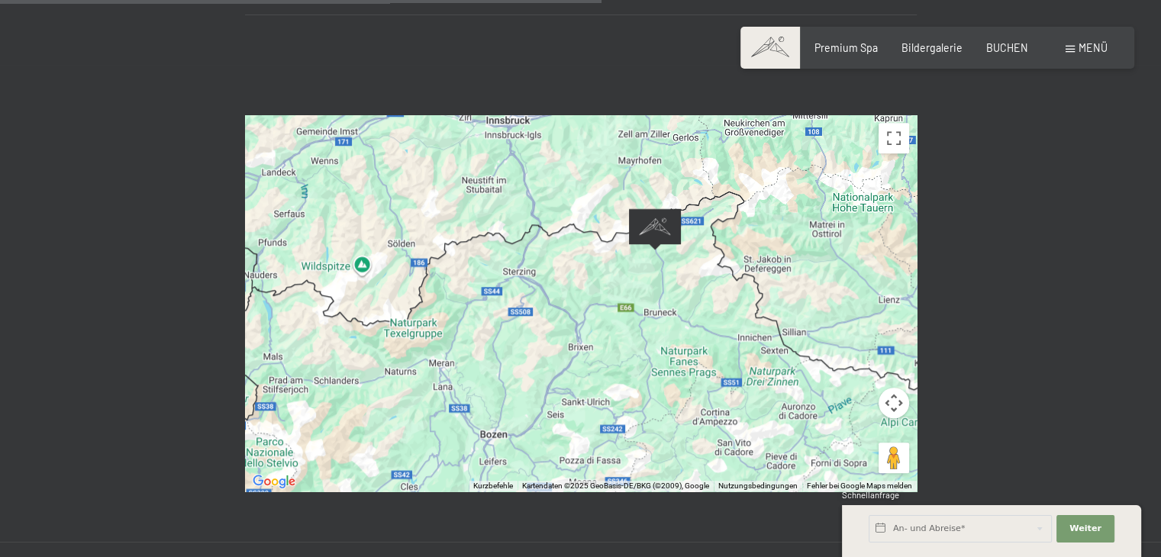
drag, startPoint x: 847, startPoint y: 236, endPoint x: 732, endPoint y: 230, distance: 115.4
click at [758, 230] on div at bounding box center [581, 303] width 672 height 376
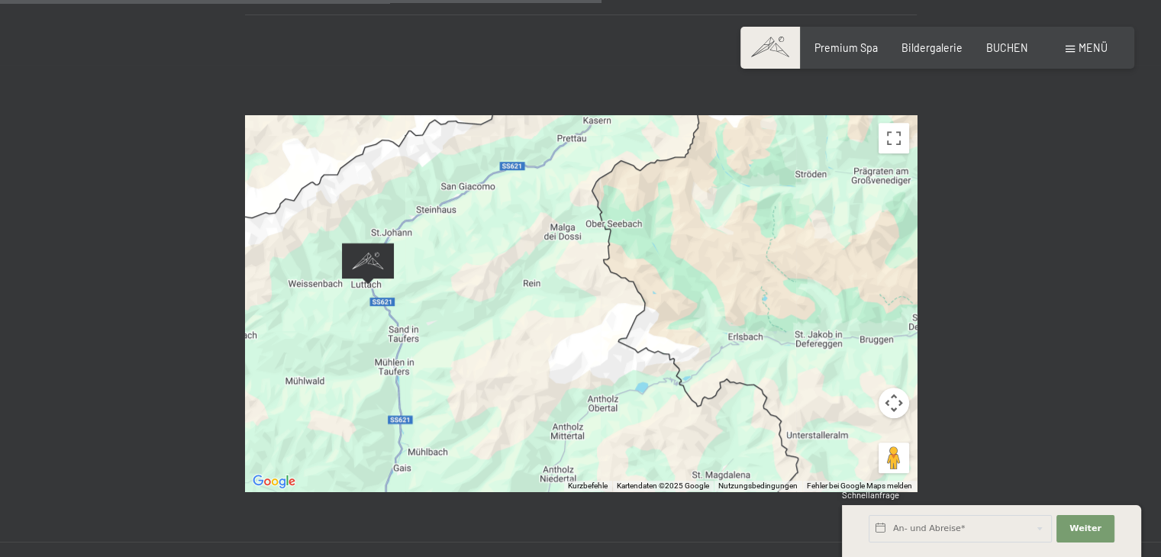
drag, startPoint x: 696, startPoint y: 182, endPoint x: 591, endPoint y: 265, distance: 133.8
click at [591, 265] on div at bounding box center [581, 303] width 672 height 376
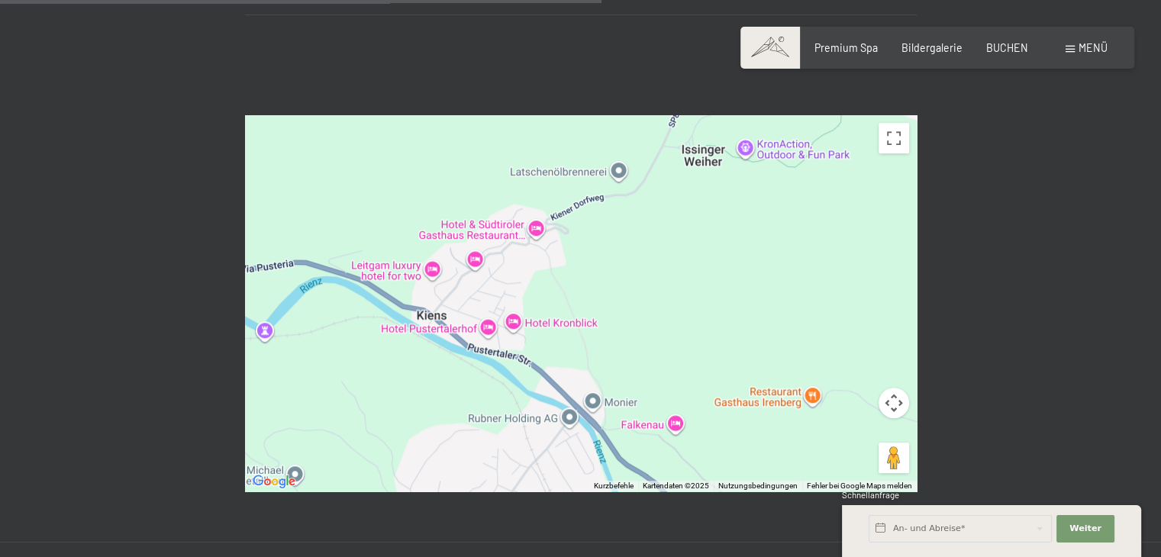
drag, startPoint x: 612, startPoint y: 213, endPoint x: 524, endPoint y: 236, distance: 90.0
click at [524, 236] on div at bounding box center [581, 303] width 672 height 376
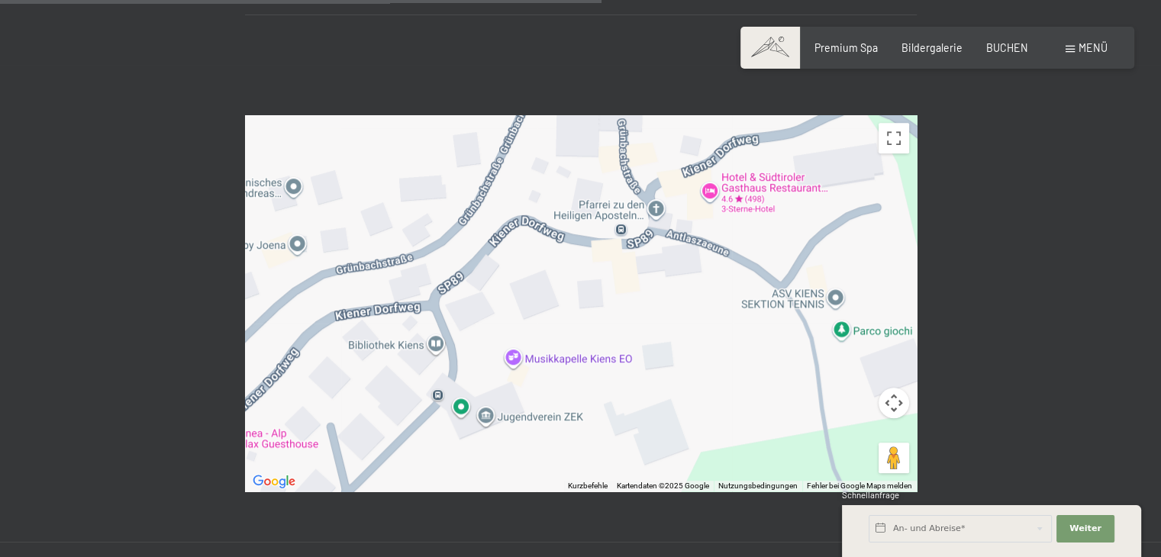
drag, startPoint x: 534, startPoint y: 234, endPoint x: 376, endPoint y: 341, distance: 191.2
click at [376, 341] on div at bounding box center [581, 303] width 672 height 376
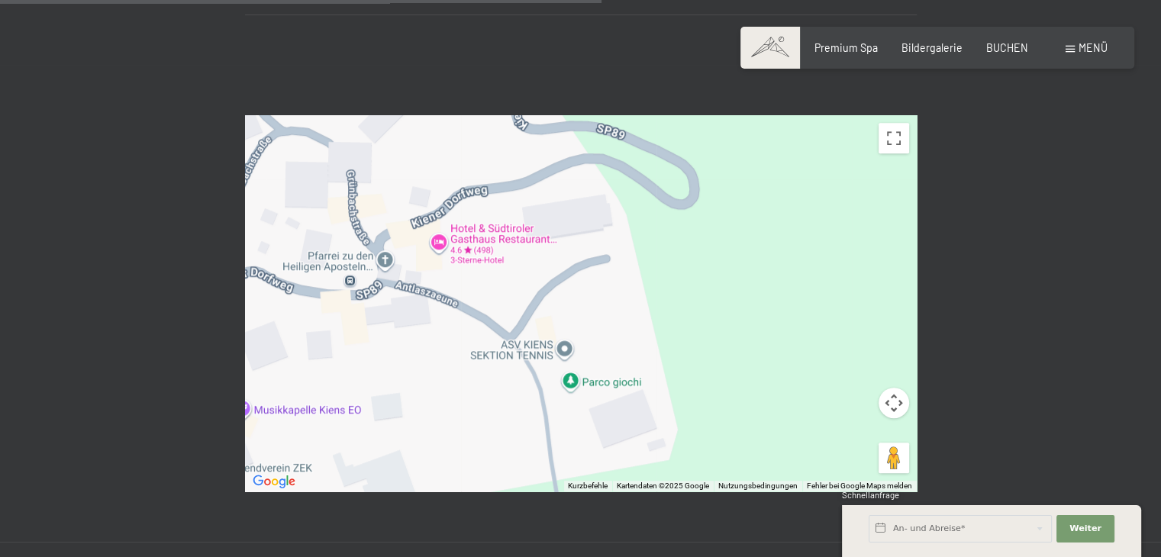
drag, startPoint x: 763, startPoint y: 208, endPoint x: 503, endPoint y: 257, distance: 264.0
click at [503, 257] on div at bounding box center [581, 303] width 672 height 376
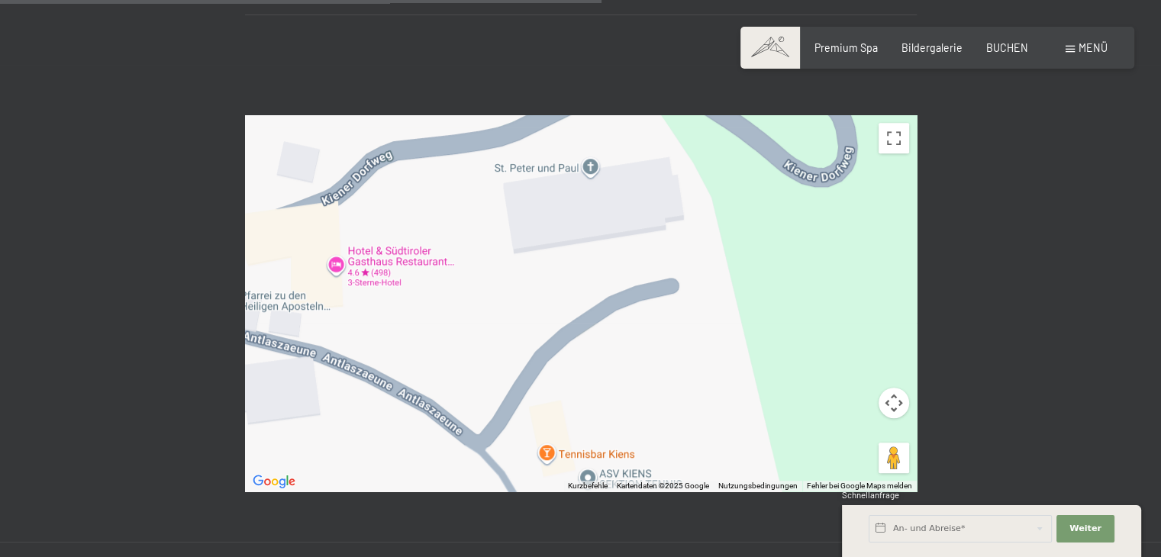
click at [383, 227] on div at bounding box center [581, 303] width 672 height 376
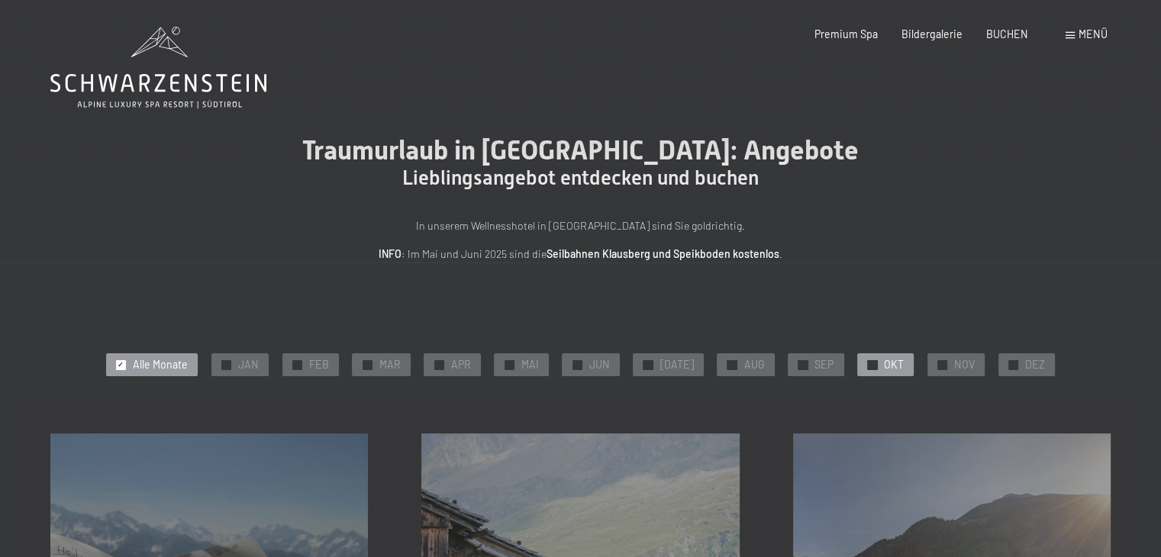
click at [892, 366] on span "OKT" at bounding box center [894, 364] width 20 height 15
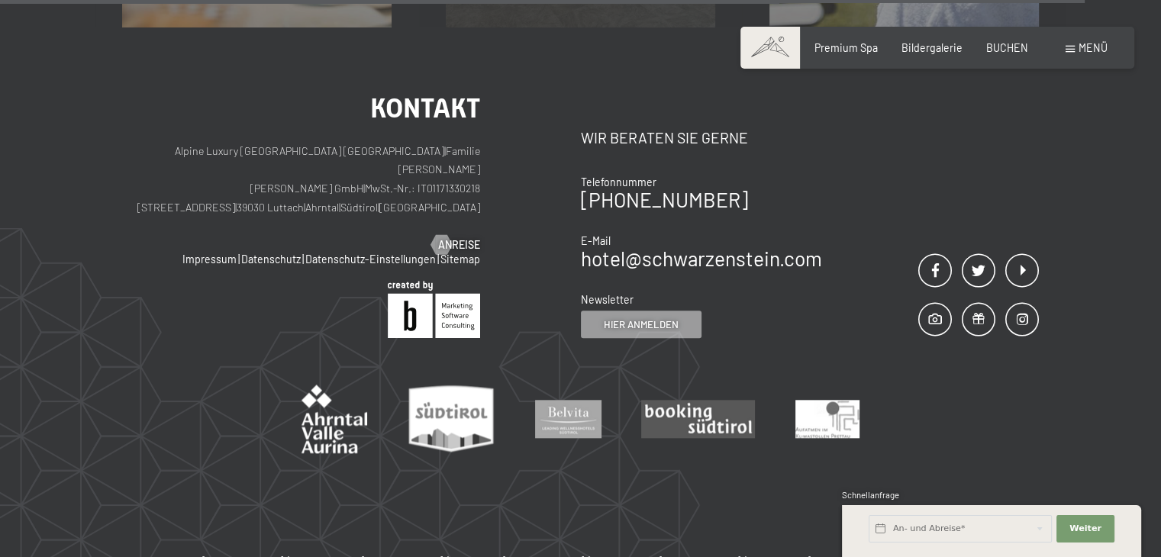
scroll to position [1527, 0]
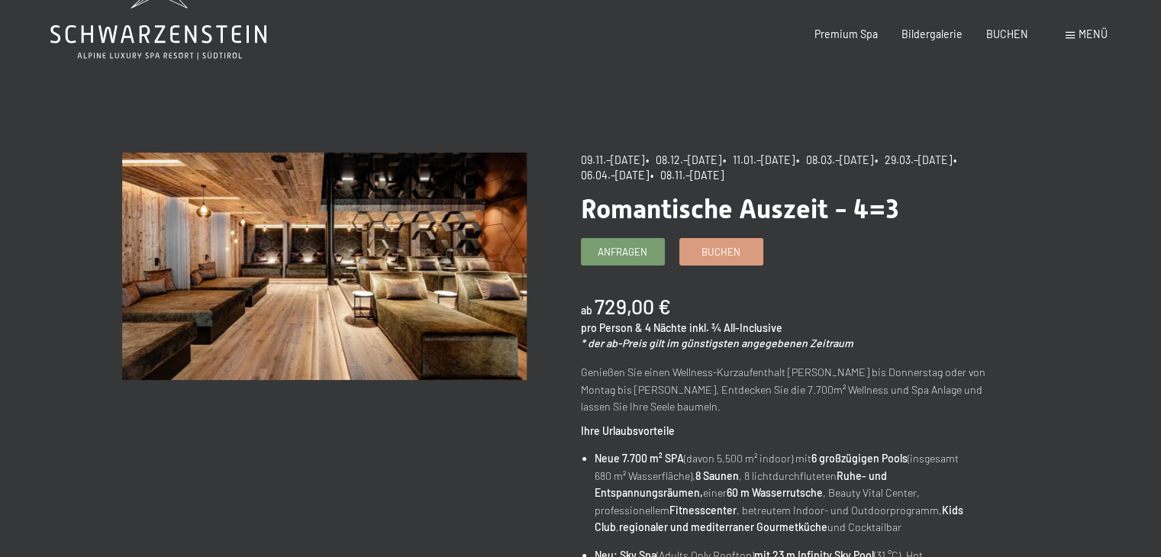
scroll to position [76, 0]
